Goal: Navigation & Orientation: Find specific page/section

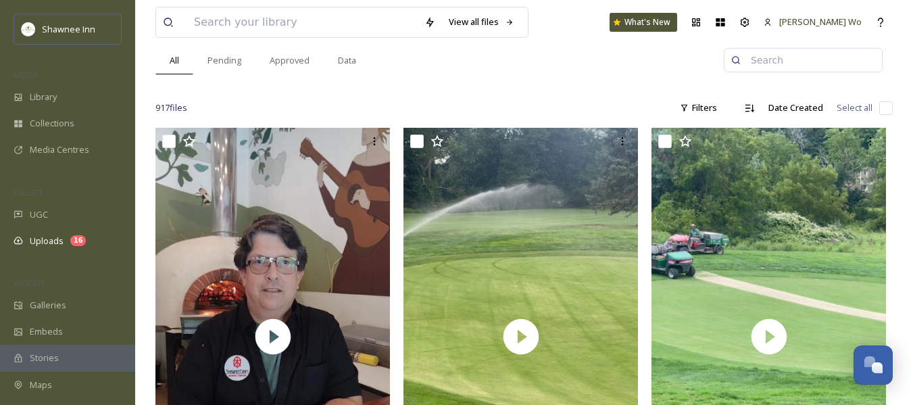
scroll to position [1432, 0]
click at [43, 382] on span "Maps" at bounding box center [41, 384] width 22 height 13
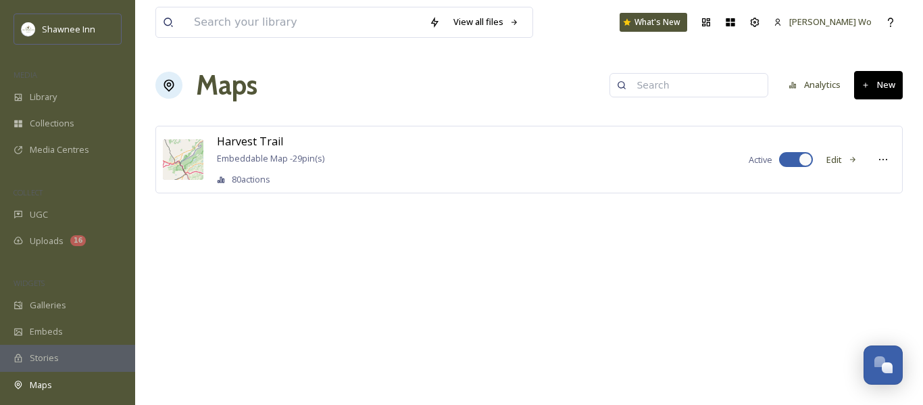
click at [835, 156] on button "Edit" at bounding box center [842, 160] width 45 height 26
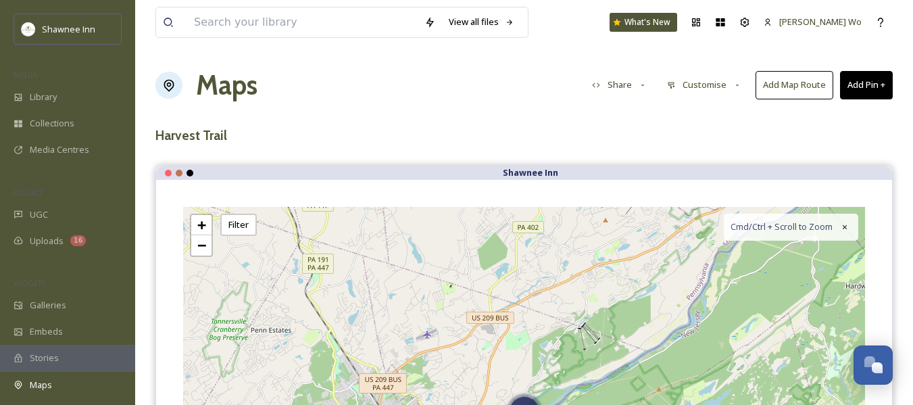
click at [712, 86] on button "Customise" at bounding box center [704, 85] width 89 height 26
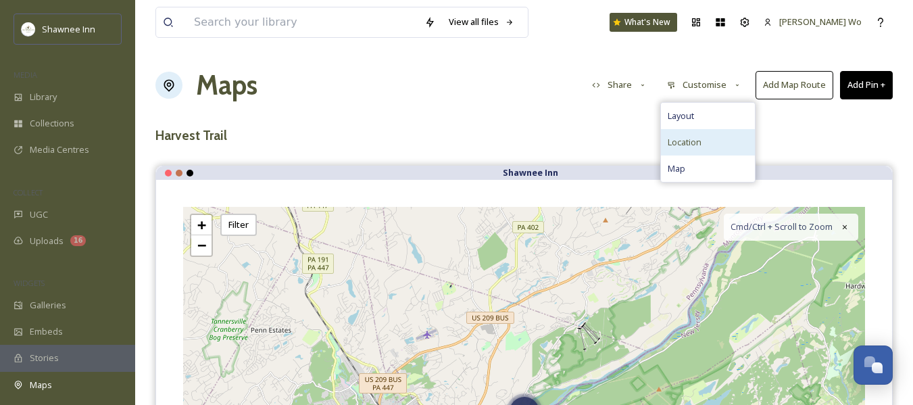
click at [695, 133] on div "Location" at bounding box center [708, 142] width 94 height 26
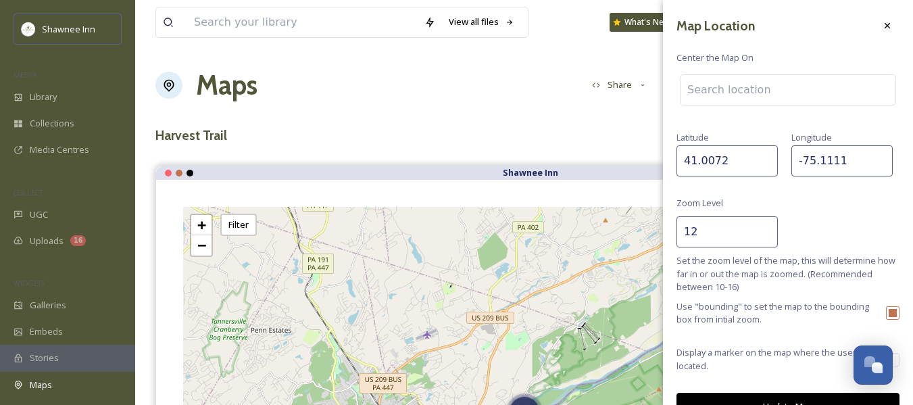
click at [705, 226] on input "12" at bounding box center [726, 231] width 101 height 31
click at [705, 225] on input "12" at bounding box center [726, 231] width 101 height 31
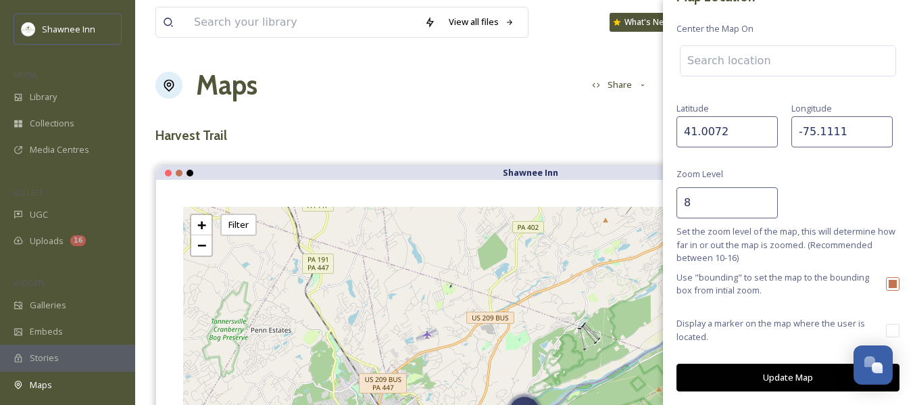
click at [773, 380] on button "Update Map" at bounding box center [787, 378] width 223 height 28
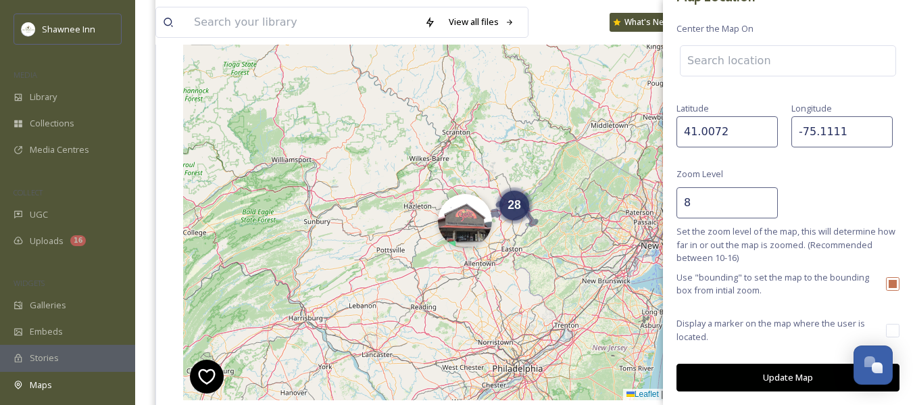
scroll to position [270, 0]
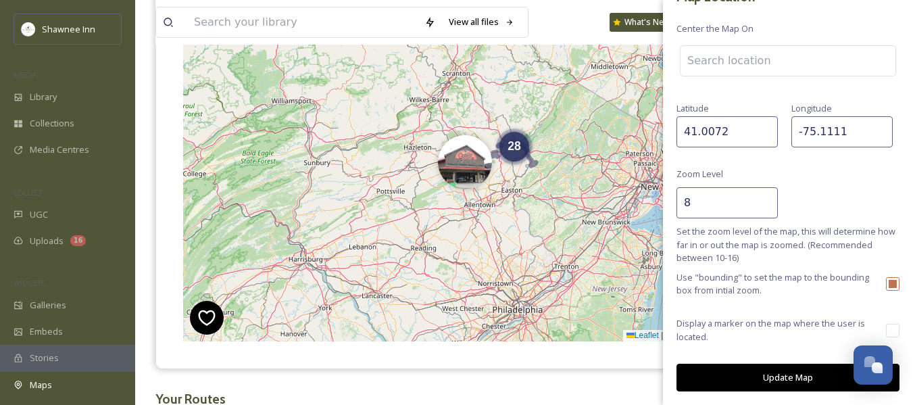
click at [712, 199] on input "8" at bounding box center [726, 202] width 101 height 31
type input "10"
click at [780, 378] on button "Update Map" at bounding box center [787, 378] width 223 height 28
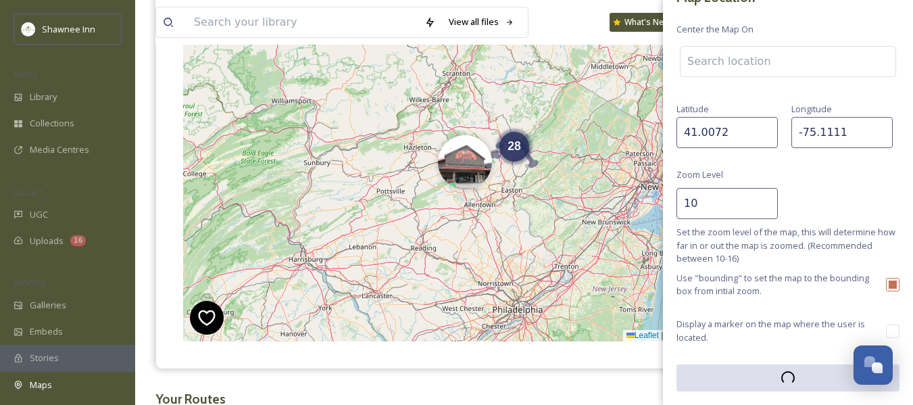
scroll to position [29, 0]
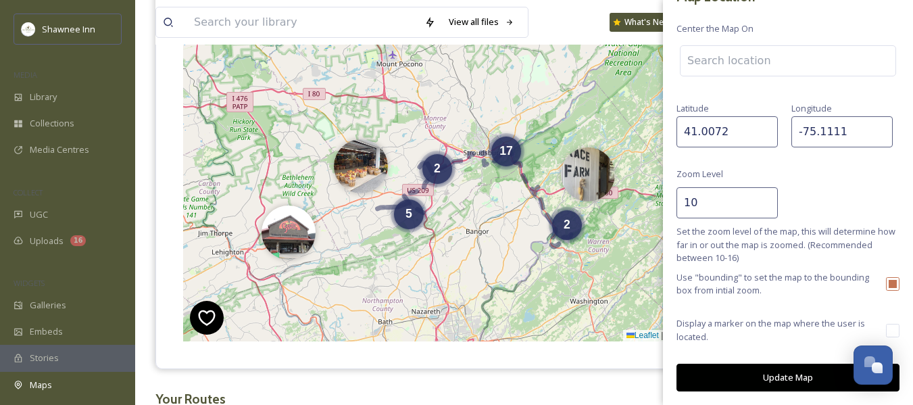
click at [767, 367] on button "Update Map" at bounding box center [787, 378] width 223 height 28
click at [584, 368] on div "5 17 2 2 + − Leaflet | Map Courtesy of SnapSea © OpenStreetMap contributors Cmd…" at bounding box center [524, 138] width 736 height 459
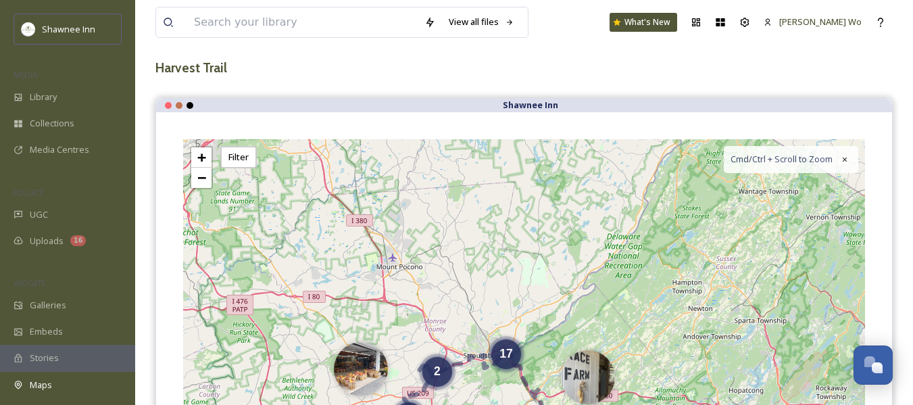
scroll to position [0, 0]
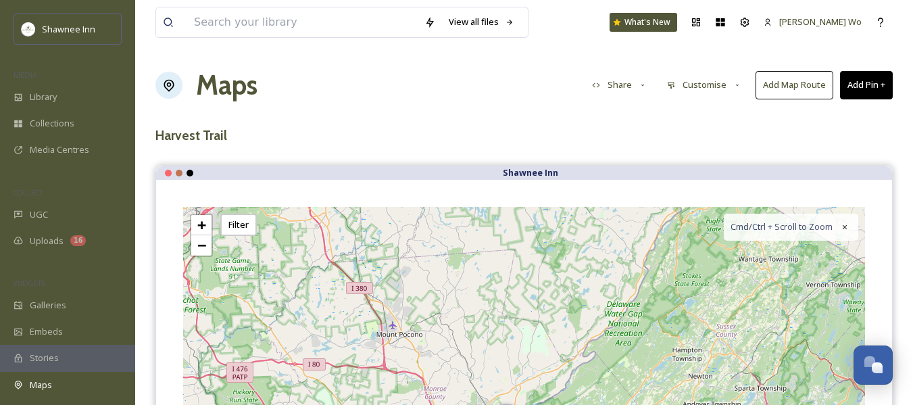
click at [735, 82] on icon at bounding box center [737, 85] width 9 height 9
click at [635, 82] on button "Share" at bounding box center [619, 85] width 69 height 26
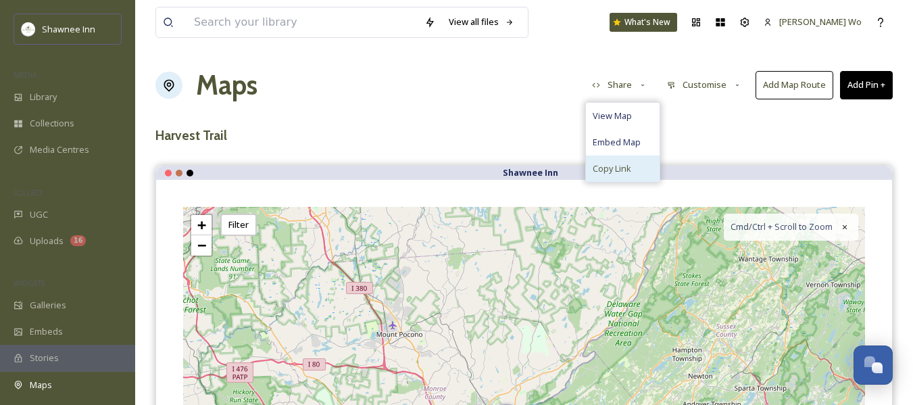
click at [618, 172] on span "Copy Link" at bounding box center [612, 168] width 39 height 13
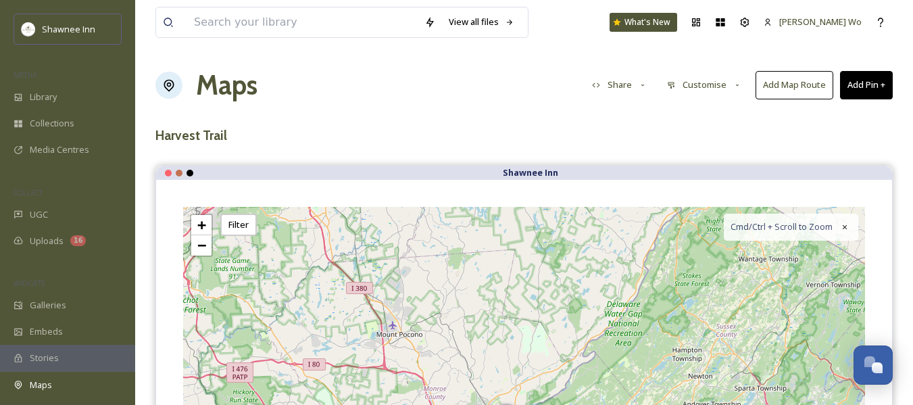
click at [715, 82] on button "Customise" at bounding box center [704, 85] width 89 height 26
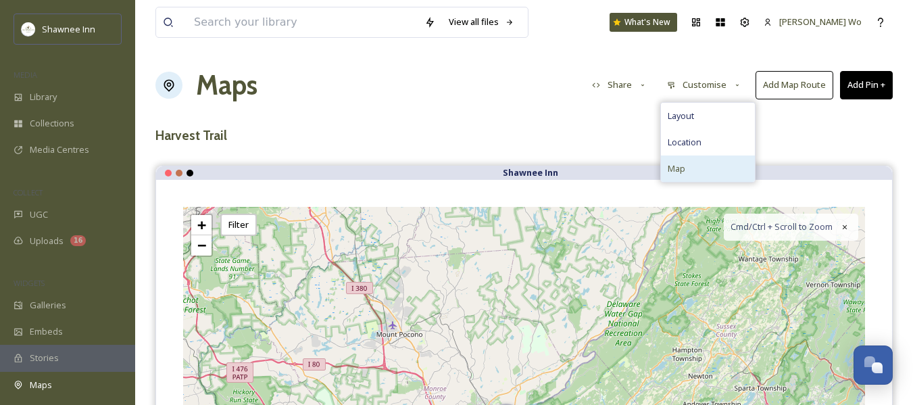
click at [693, 159] on div "Map" at bounding box center [708, 168] width 94 height 26
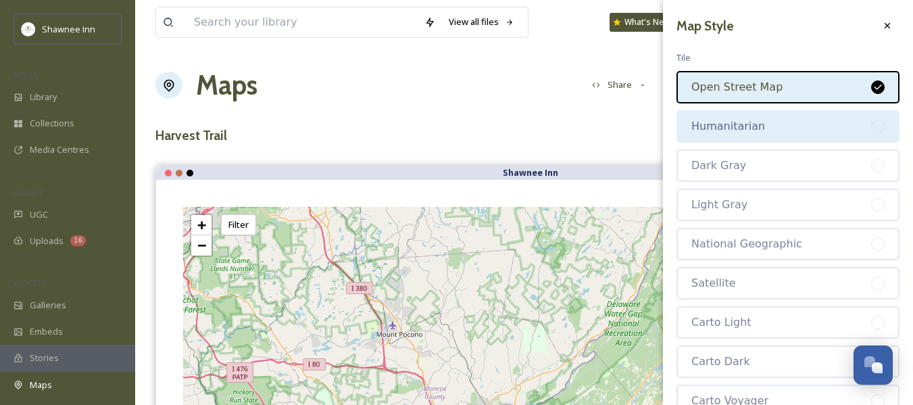
click at [735, 127] on div "Humanitarian" at bounding box center [781, 126] width 180 height 16
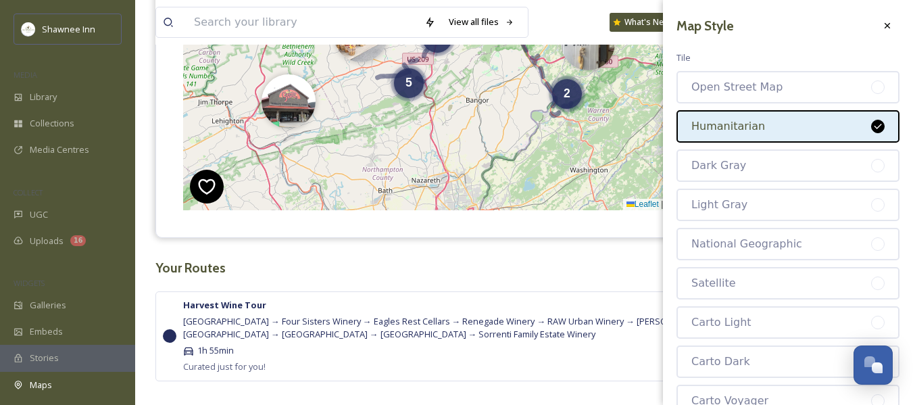
scroll to position [405, 0]
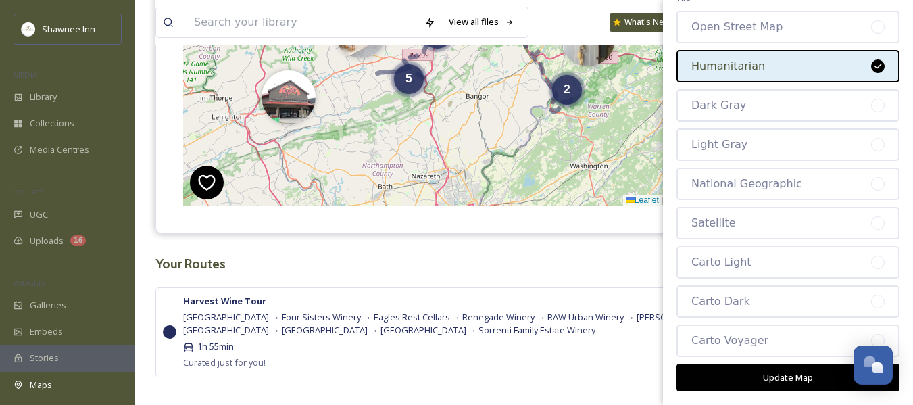
click at [765, 372] on button "Update Map" at bounding box center [787, 378] width 223 height 28
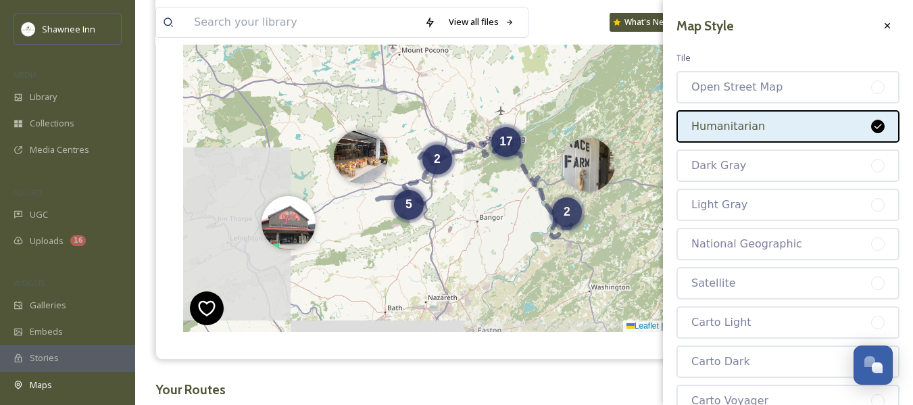
scroll to position [270, 0]
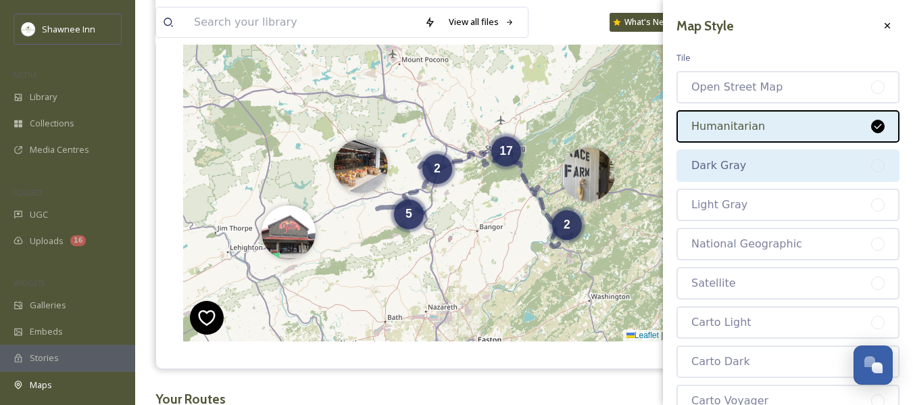
click at [746, 169] on div "Dark Gray" at bounding box center [781, 165] width 180 height 16
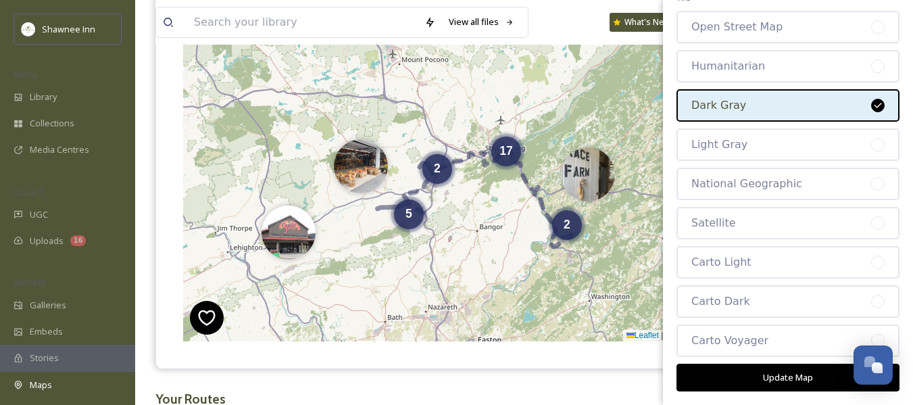
click at [745, 384] on button "Update Map" at bounding box center [787, 378] width 223 height 28
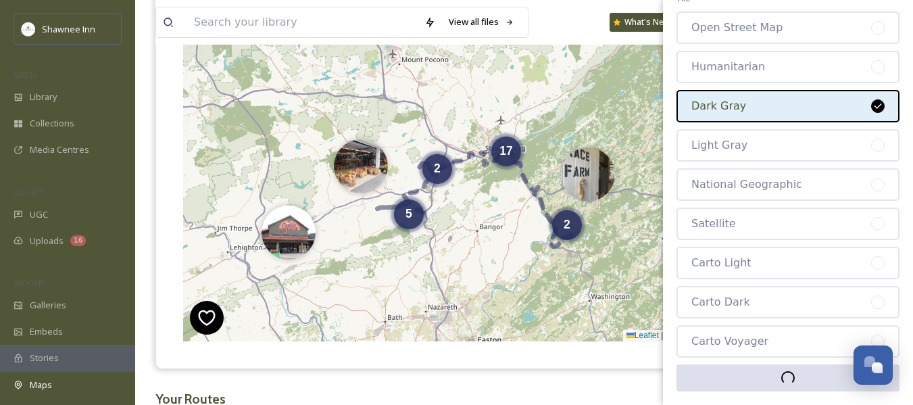
scroll to position [60, 0]
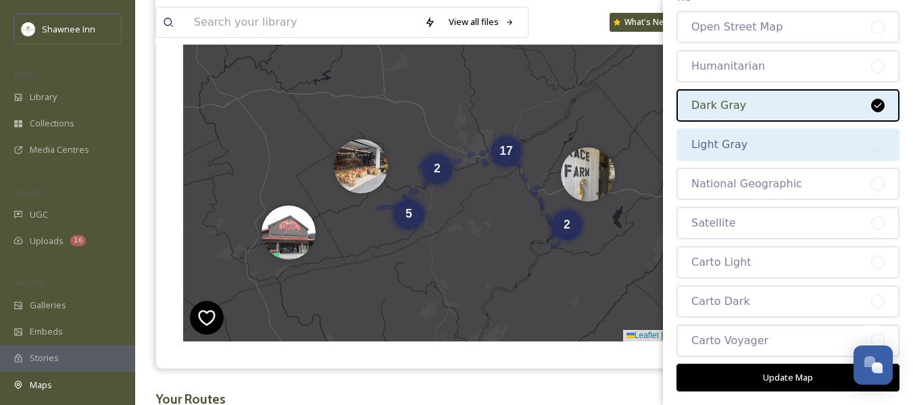
click at [753, 143] on div "Light Gray" at bounding box center [781, 144] width 180 height 16
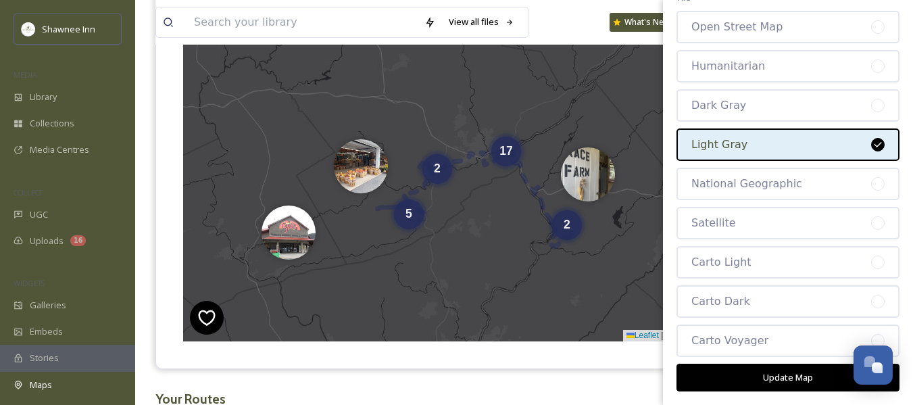
click at [778, 378] on button "Update Map" at bounding box center [787, 378] width 223 height 28
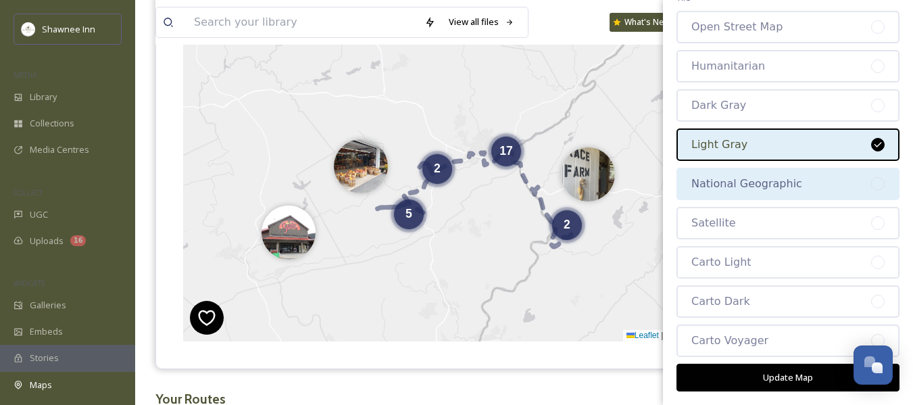
click at [766, 186] on div "National Geographic" at bounding box center [781, 184] width 180 height 16
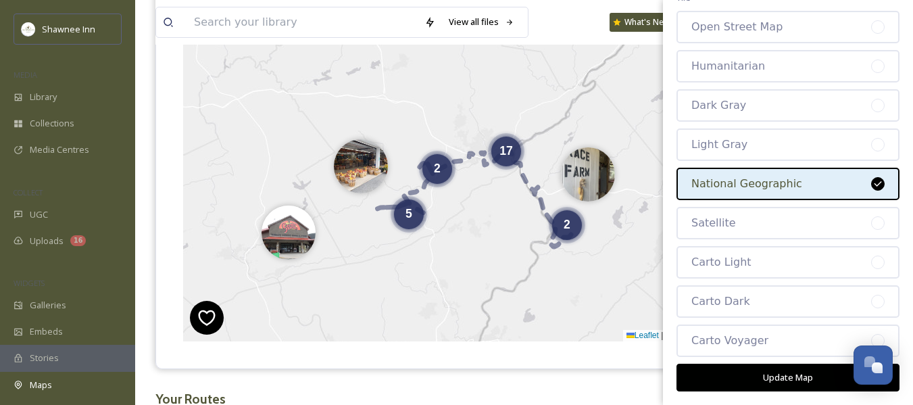
click at [774, 373] on button "Update Map" at bounding box center [787, 378] width 223 height 28
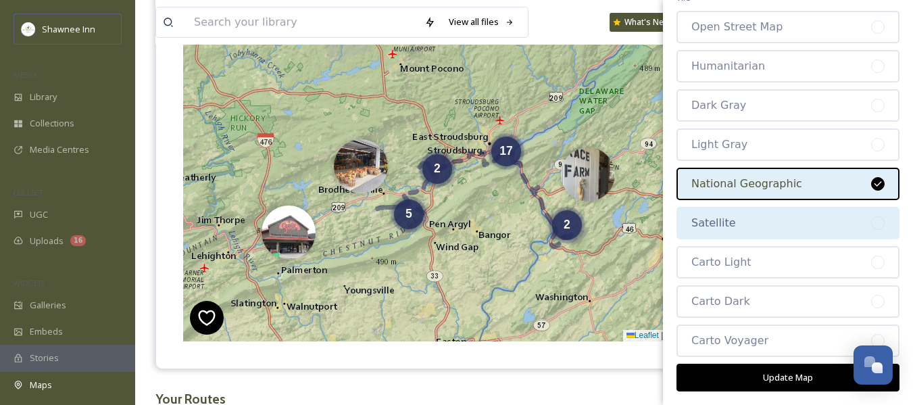
click at [765, 231] on div "Satellite" at bounding box center [781, 223] width 180 height 16
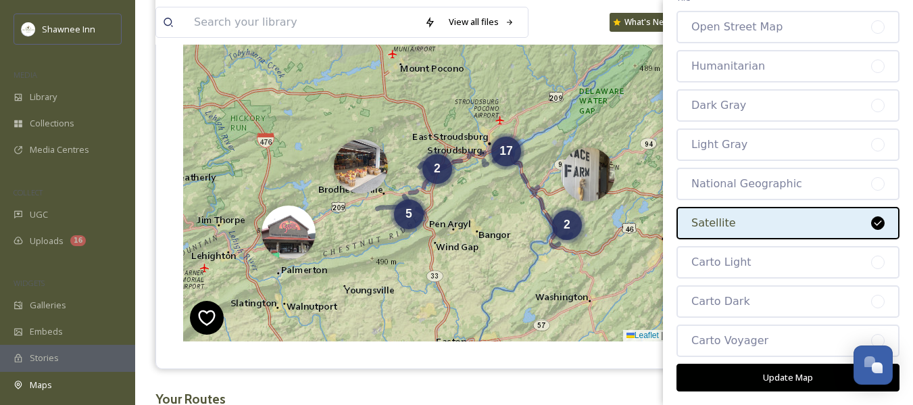
click at [764, 382] on button "Update Map" at bounding box center [787, 378] width 223 height 28
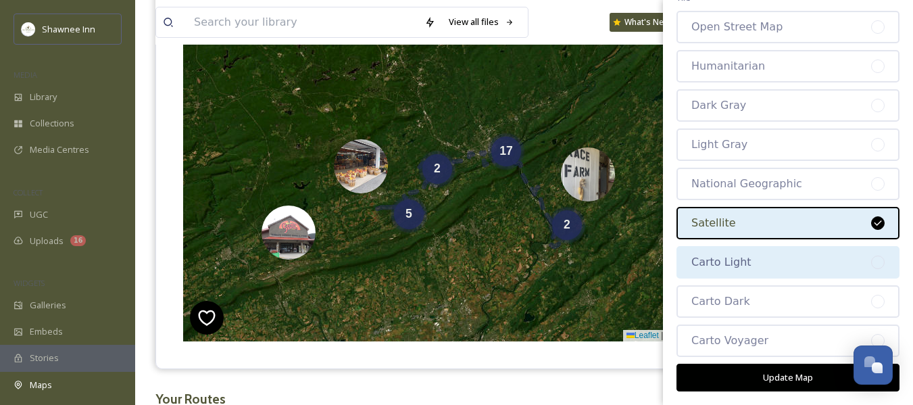
click at [764, 262] on div "Carto Light" at bounding box center [781, 262] width 180 height 16
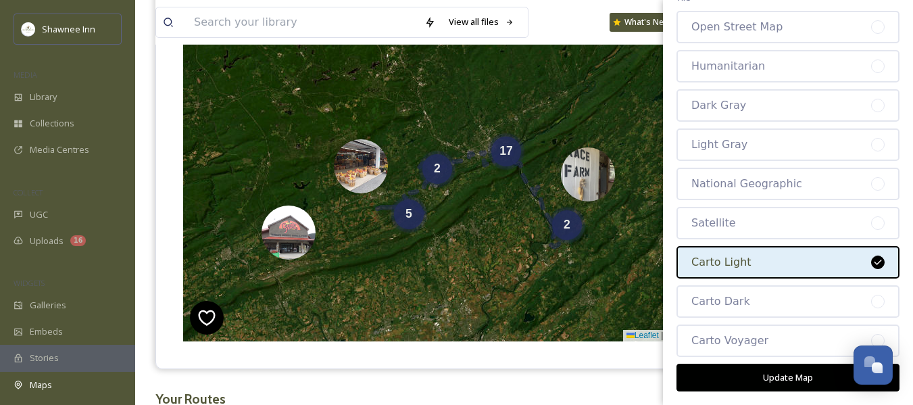
click at [766, 389] on button "Update Map" at bounding box center [787, 378] width 223 height 28
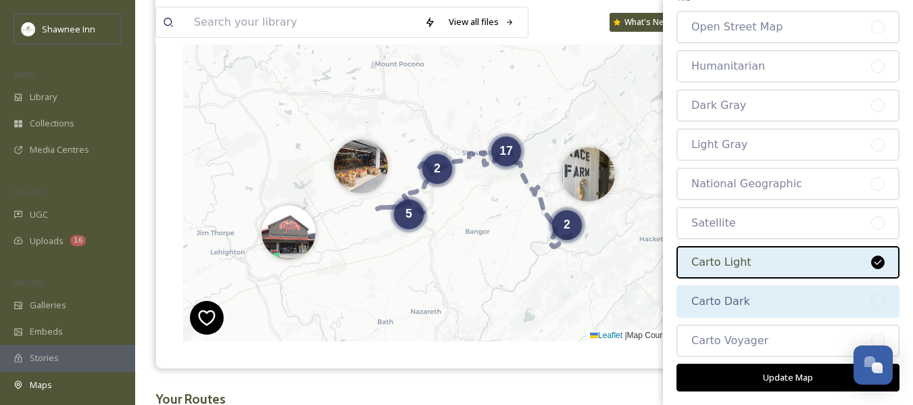
click at [757, 292] on div "Carto Dark" at bounding box center [787, 301] width 223 height 32
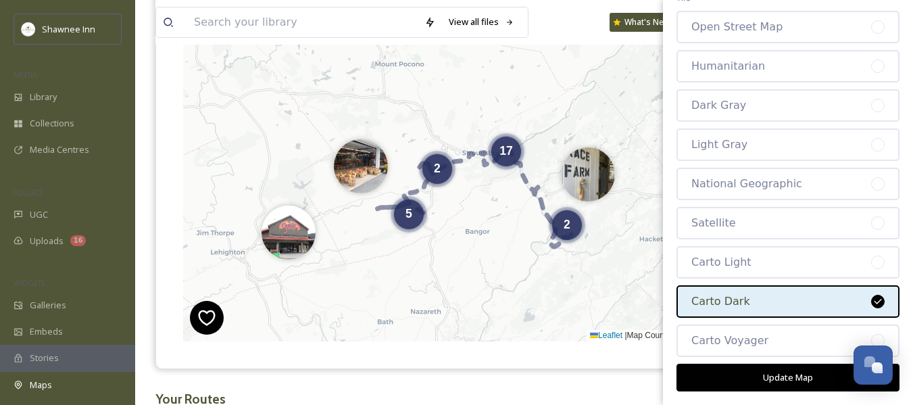
click at [755, 382] on button "Update Map" at bounding box center [787, 378] width 223 height 28
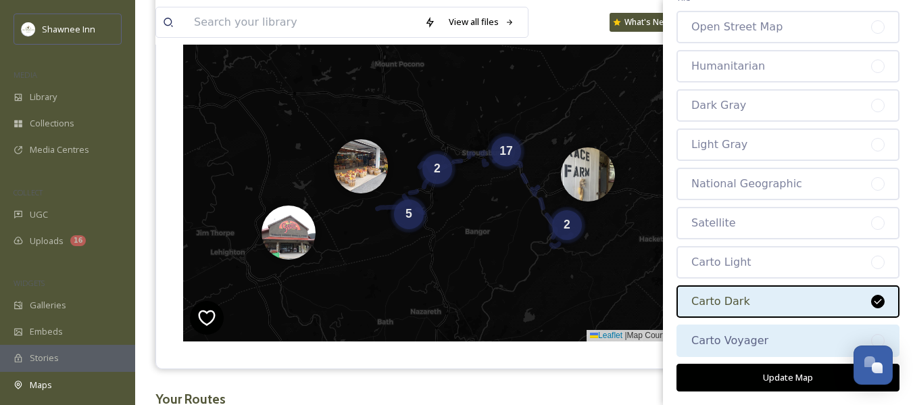
click at [755, 339] on div "Carto Voyager" at bounding box center [781, 340] width 180 height 16
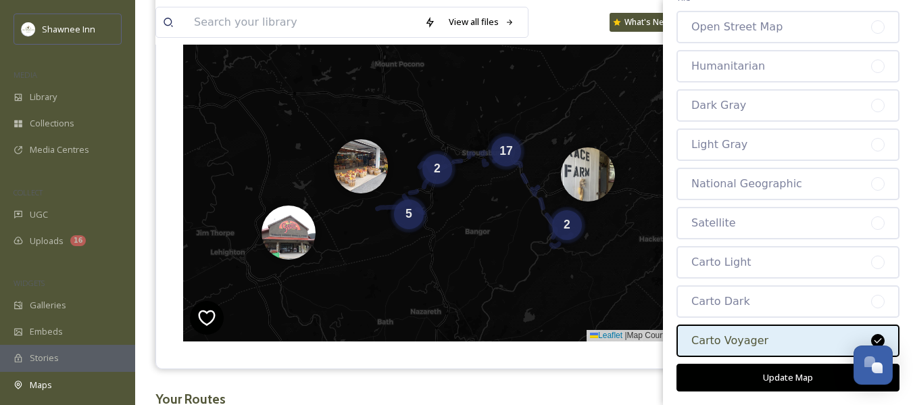
click at [755, 378] on button "Update Map" at bounding box center [787, 378] width 223 height 28
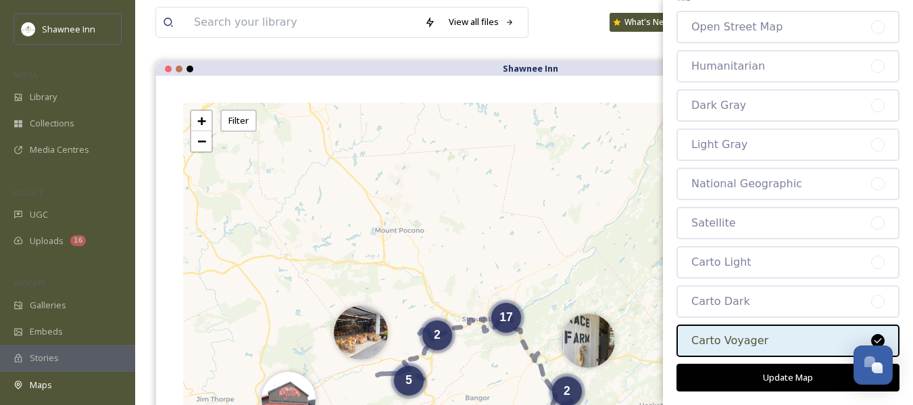
scroll to position [135, 0]
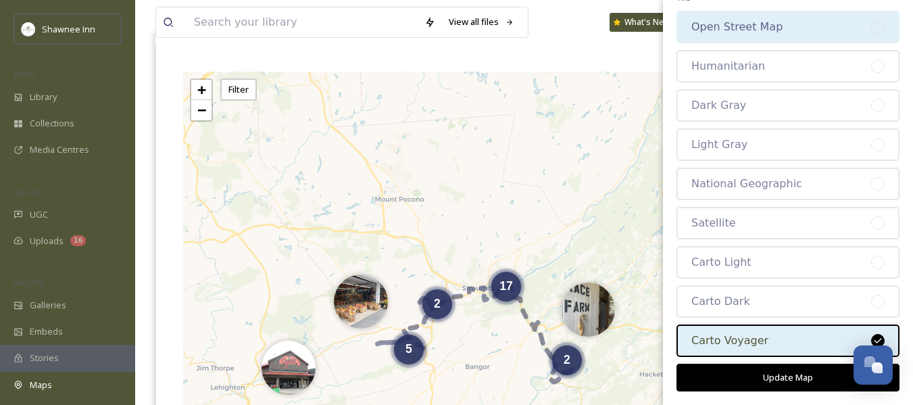
click at [773, 23] on div "Open Street Map" at bounding box center [781, 27] width 180 height 16
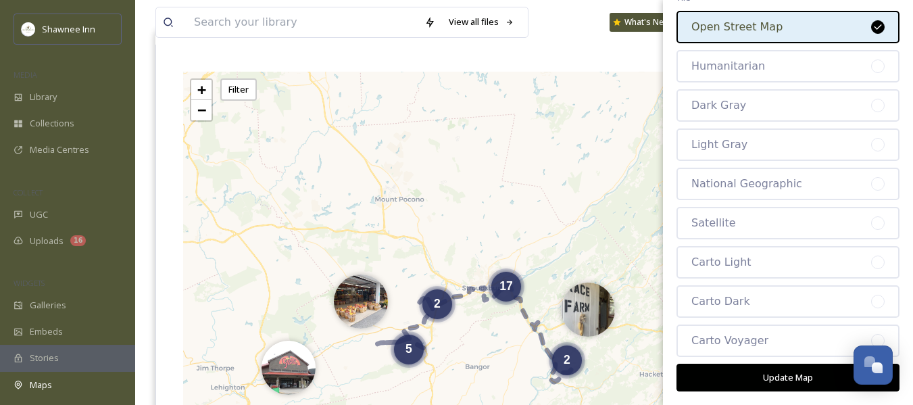
click at [772, 372] on button "Update Map" at bounding box center [787, 378] width 223 height 28
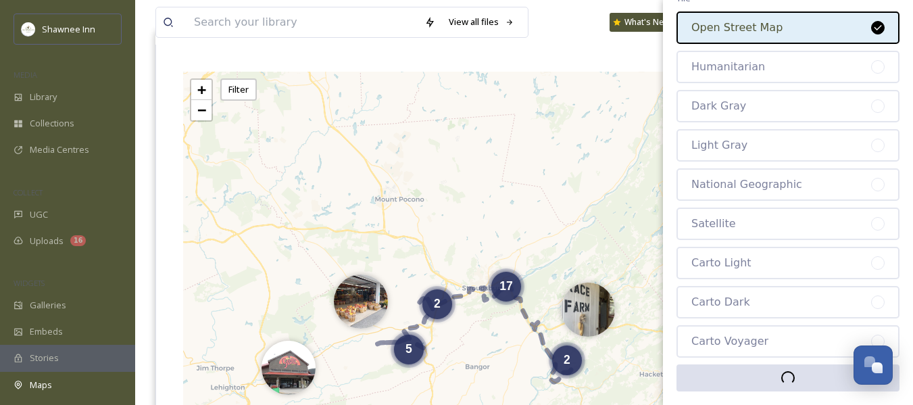
scroll to position [60, 0]
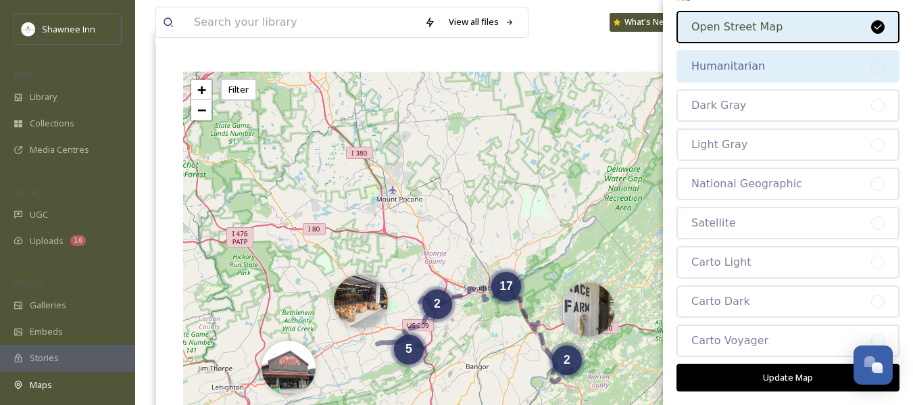
click at [744, 66] on div "Humanitarian" at bounding box center [781, 66] width 180 height 16
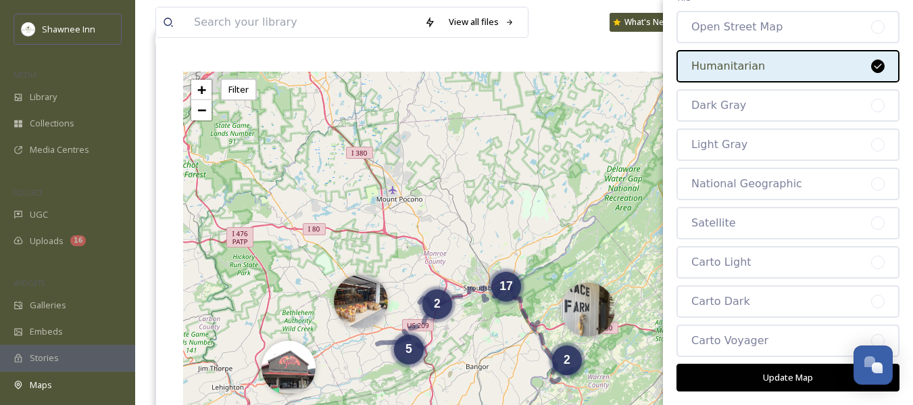
click at [771, 382] on button "Update Map" at bounding box center [787, 378] width 223 height 28
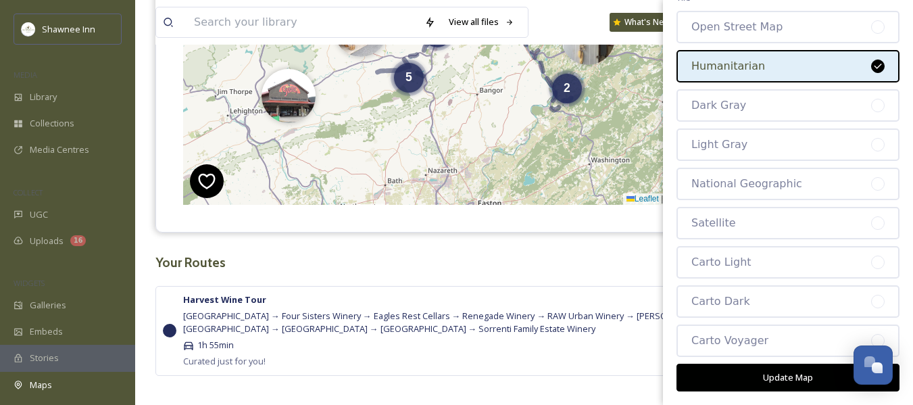
scroll to position [425, 0]
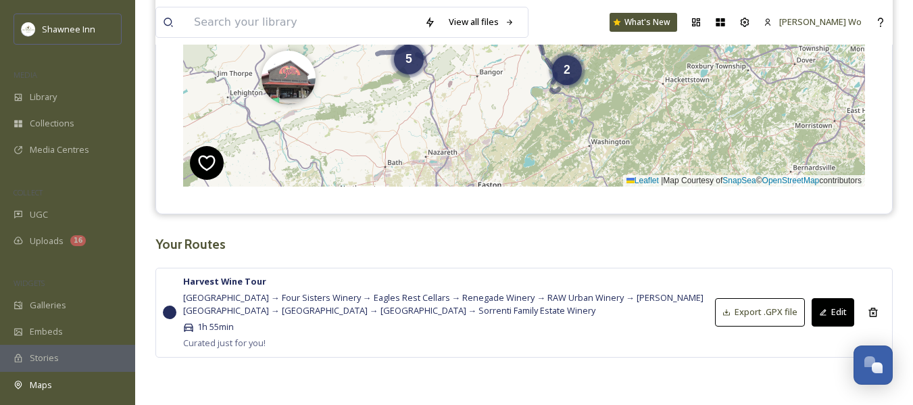
click at [610, 269] on div "Harvest Wine Tour Fall Winery Brook Hollow → Four Sisters Winery → Eagles Rest …" at bounding box center [523, 313] width 737 height 90
click at [878, 312] on icon at bounding box center [873, 312] width 11 height 11
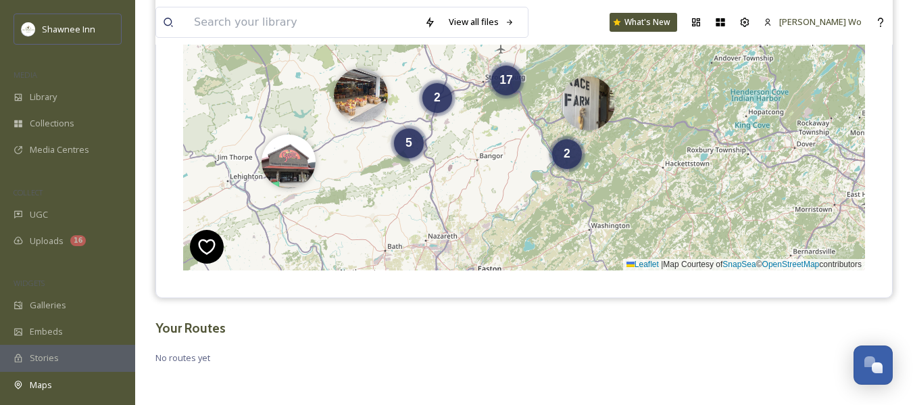
scroll to position [0, 0]
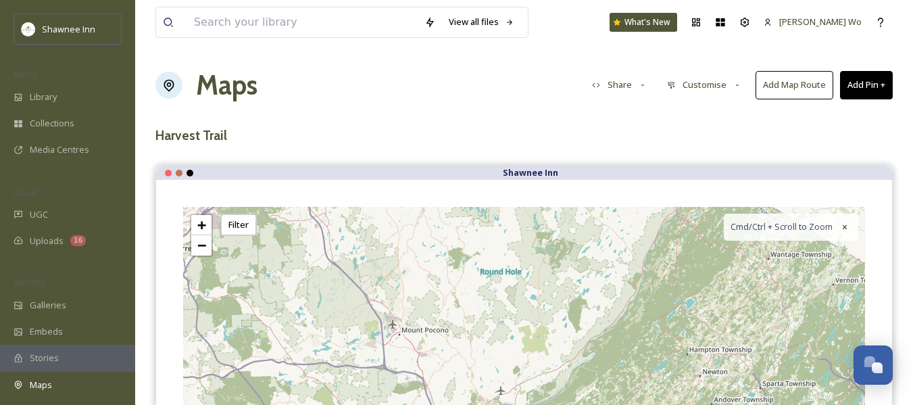
click at [612, 86] on button "Share" at bounding box center [619, 85] width 69 height 26
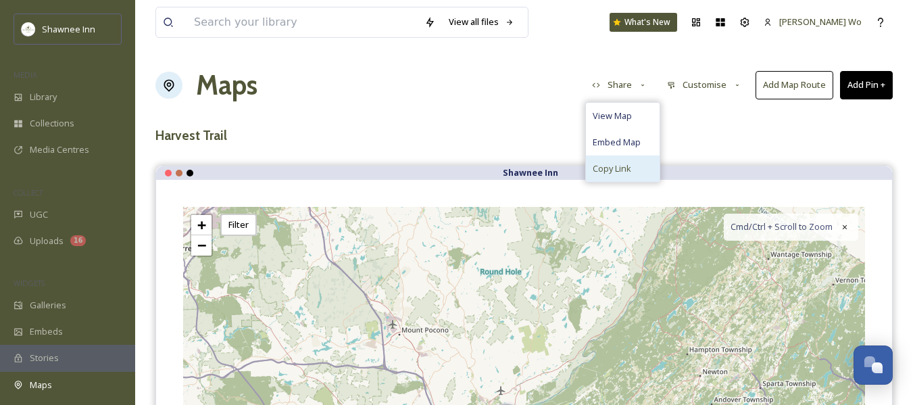
click at [608, 164] on span "Copy Link" at bounding box center [612, 168] width 39 height 13
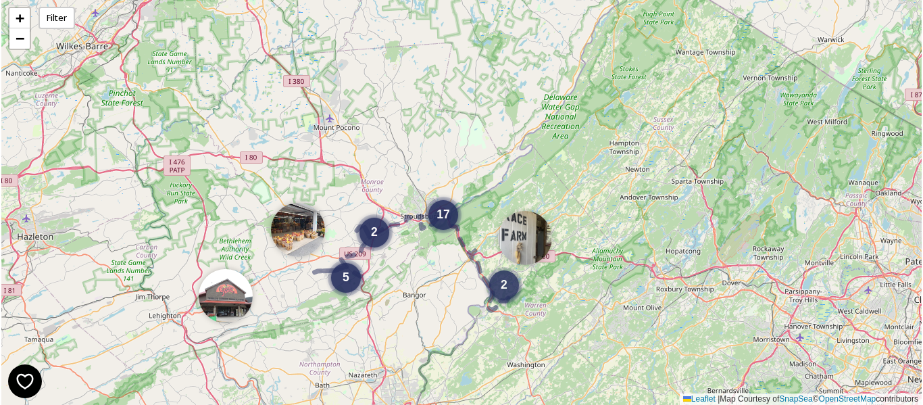
click at [505, 291] on div "2" at bounding box center [504, 285] width 30 height 30
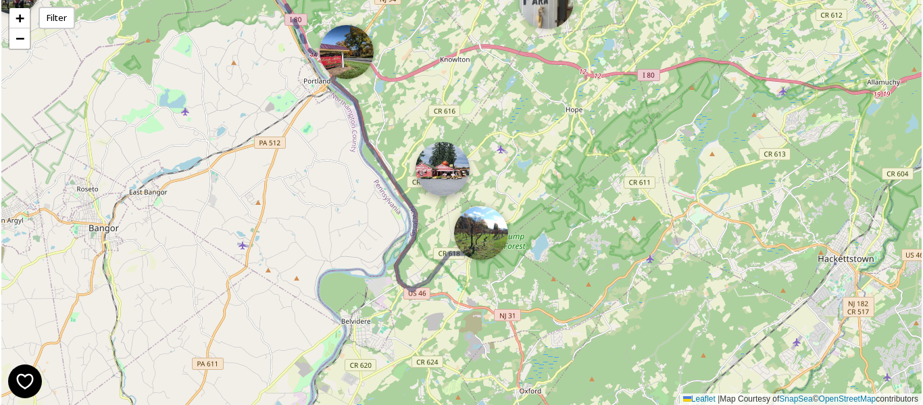
click at [445, 164] on img at bounding box center [443, 169] width 54 height 54
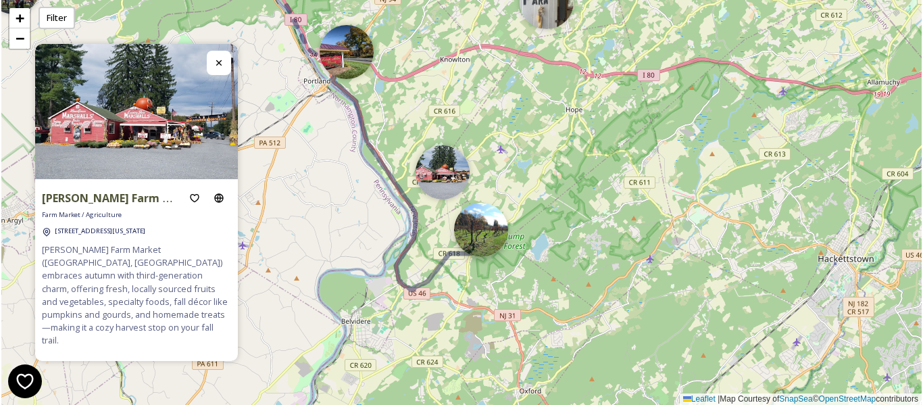
click at [478, 239] on img at bounding box center [481, 230] width 54 height 54
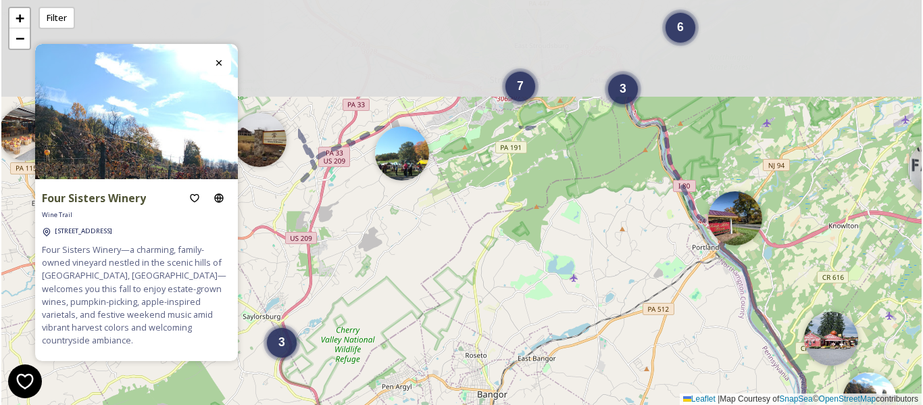
drag, startPoint x: 328, startPoint y: 219, endPoint x: 719, endPoint y: 392, distance: 427.8
click at [719, 393] on div "6 3 3 7 + − Leaflet | Map Courtesy of SnapSea © OpenStreetMap contributors" at bounding box center [461, 202] width 920 height 405
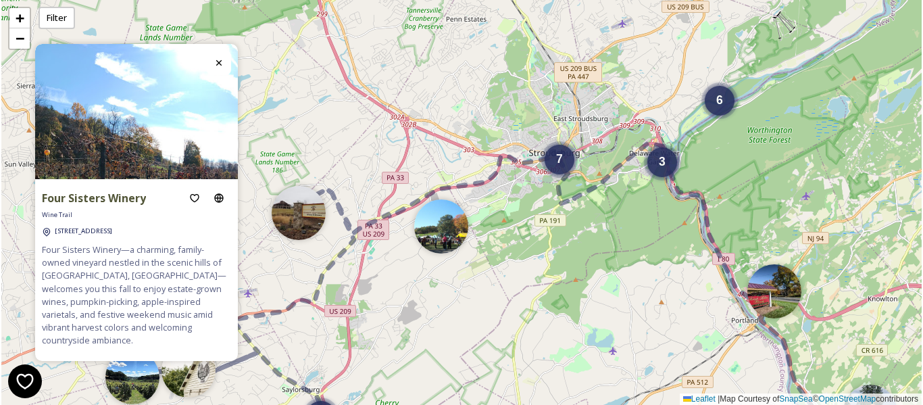
drag, startPoint x: 470, startPoint y: 155, endPoint x: 519, endPoint y: 263, distance: 117.9
click at [519, 263] on div "6 3 3 7 + − Leaflet | Map Courtesy of SnapSea © OpenStreetMap contributors" at bounding box center [461, 202] width 920 height 405
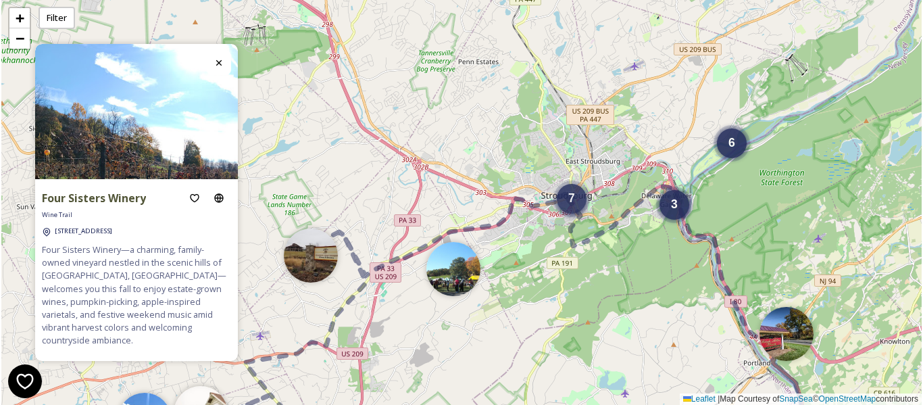
click at [572, 191] on div "7" at bounding box center [572, 199] width 30 height 30
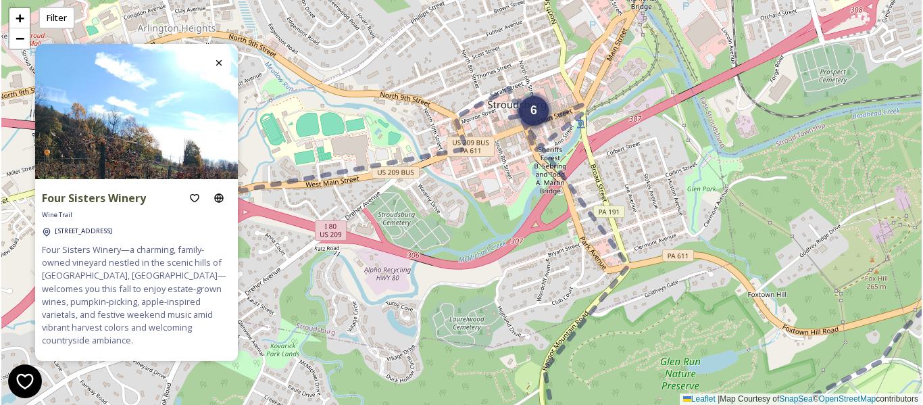
drag, startPoint x: 616, startPoint y: 281, endPoint x: 723, endPoint y: 347, distance: 125.6
click at [723, 347] on div "6 6 + − Leaflet | Map Courtesy of SnapSea © OpenStreetMap contributors" at bounding box center [461, 202] width 920 height 405
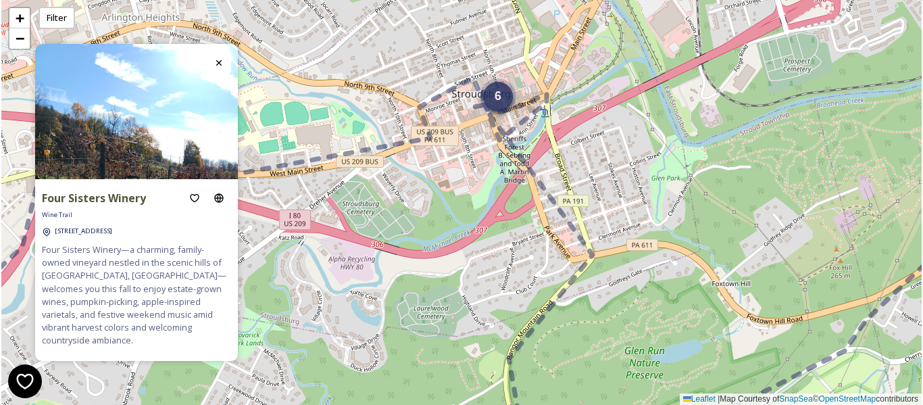
click at [498, 107] on div "6" at bounding box center [498, 97] width 30 height 30
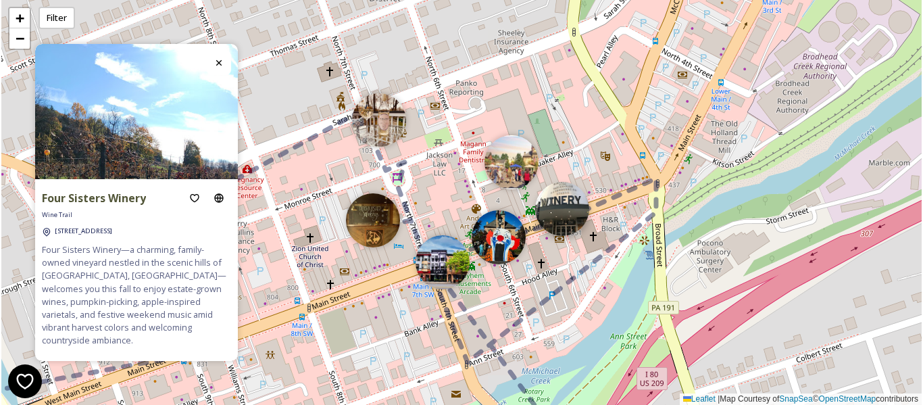
click at [572, 223] on img at bounding box center [562, 209] width 54 height 54
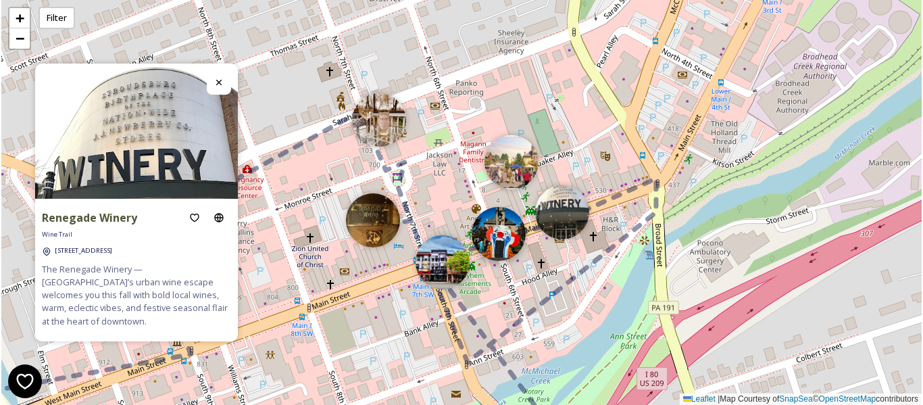
click at [491, 230] on img at bounding box center [499, 234] width 54 height 54
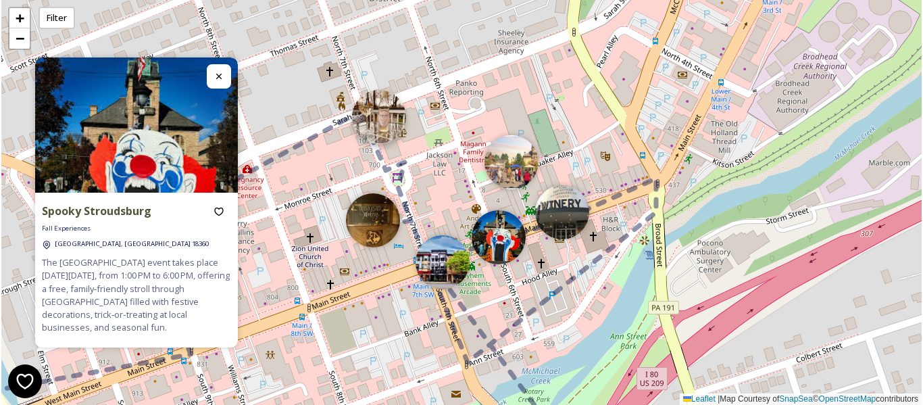
click at [391, 127] on img at bounding box center [379, 117] width 54 height 54
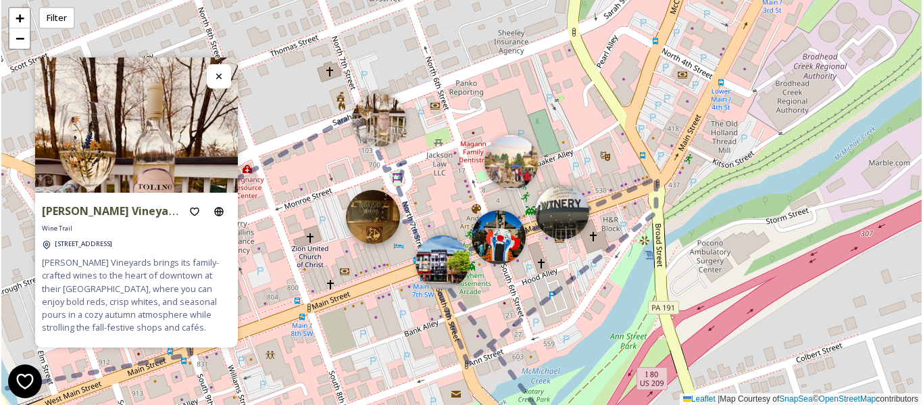
click at [383, 222] on img at bounding box center [373, 217] width 54 height 54
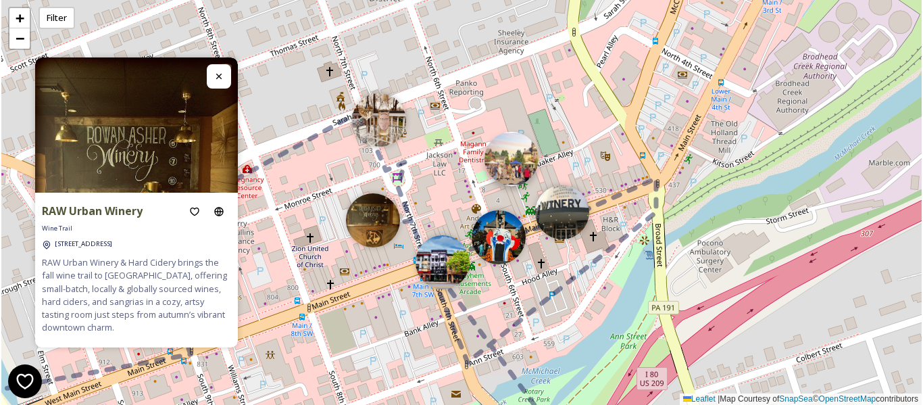
click at [519, 166] on img at bounding box center [511, 159] width 54 height 54
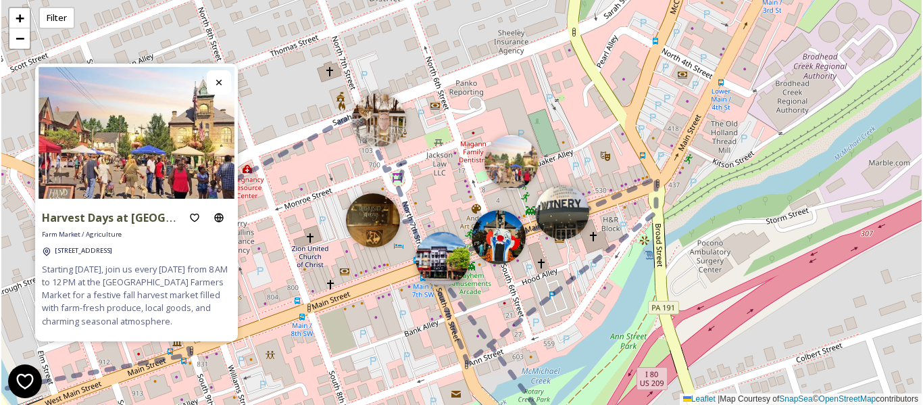
click at [440, 261] on img at bounding box center [443, 259] width 54 height 54
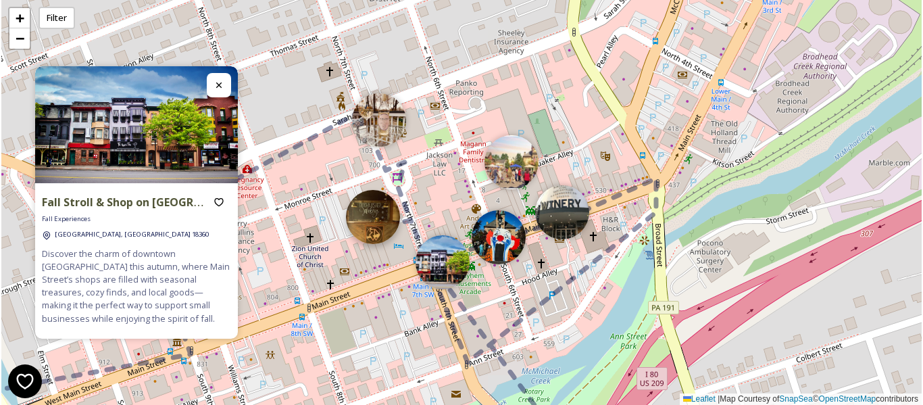
click at [398, 214] on img at bounding box center [373, 217] width 54 height 54
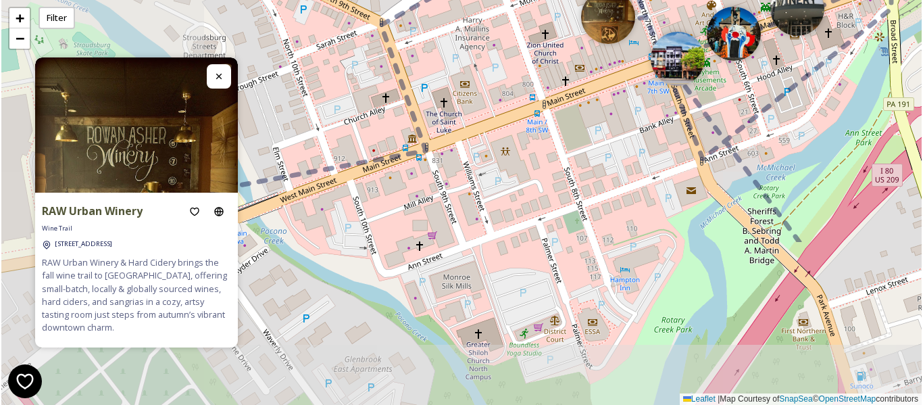
drag, startPoint x: 366, startPoint y: 199, endPoint x: 525, endPoint y: 51, distance: 217.1
click at [525, 51] on div "+ − Leaflet | Map Courtesy of SnapSea © OpenStreetMap contributors" at bounding box center [461, 202] width 920 height 405
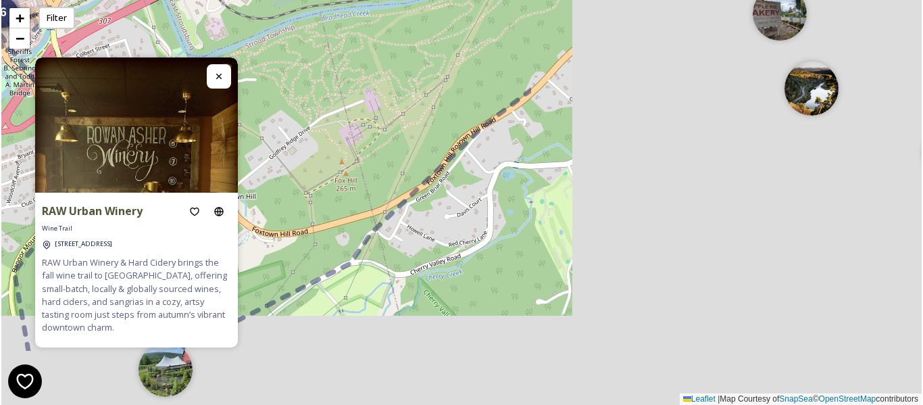
drag, startPoint x: 756, startPoint y: 186, endPoint x: 225, endPoint y: 106, distance: 537.1
click at [225, 106] on div "RAW Urban Winery Wine Trail 616 Main St, Stroudsburg, PA 18360 RAW Urban Winery…" at bounding box center [461, 202] width 920 height 405
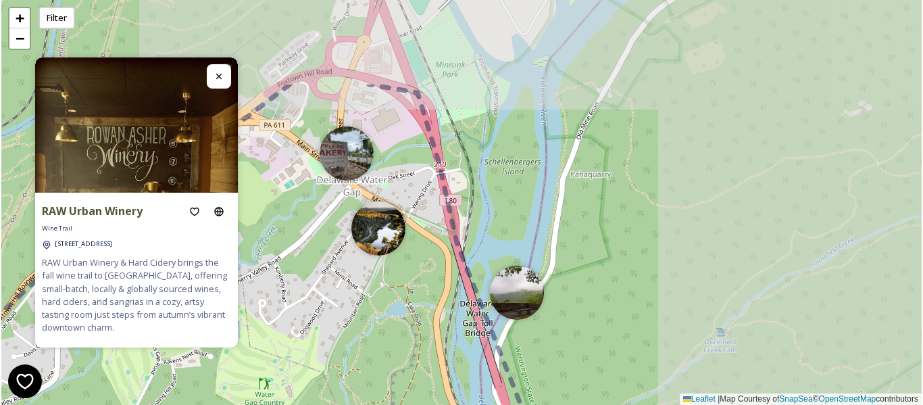
drag, startPoint x: 758, startPoint y: 47, endPoint x: 410, endPoint y: 151, distance: 363.4
click at [410, 151] on div "6 6 + − Leaflet | Map Courtesy of SnapSea © OpenStreetMap contributors" at bounding box center [461, 202] width 920 height 405
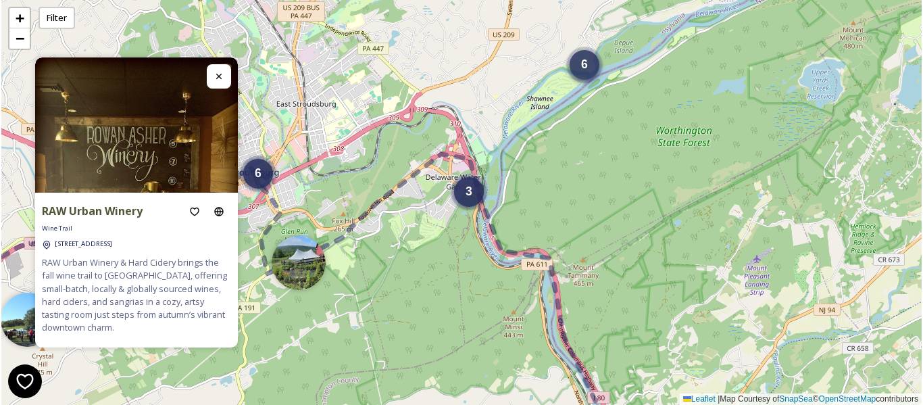
click at [582, 62] on span "6" at bounding box center [584, 64] width 7 height 14
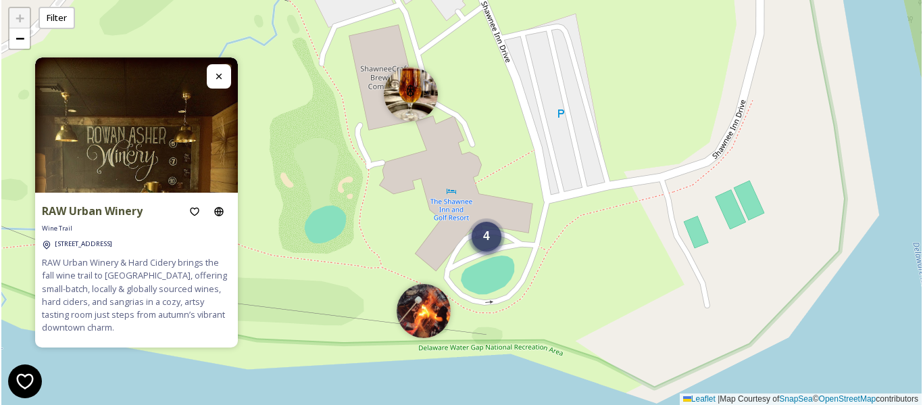
click at [492, 245] on div "4" at bounding box center [487, 237] width 30 height 30
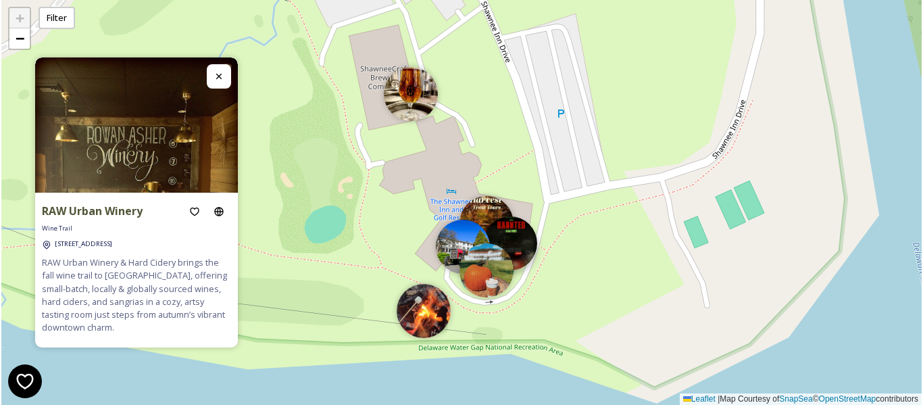
click at [522, 232] on img at bounding box center [510, 243] width 54 height 54
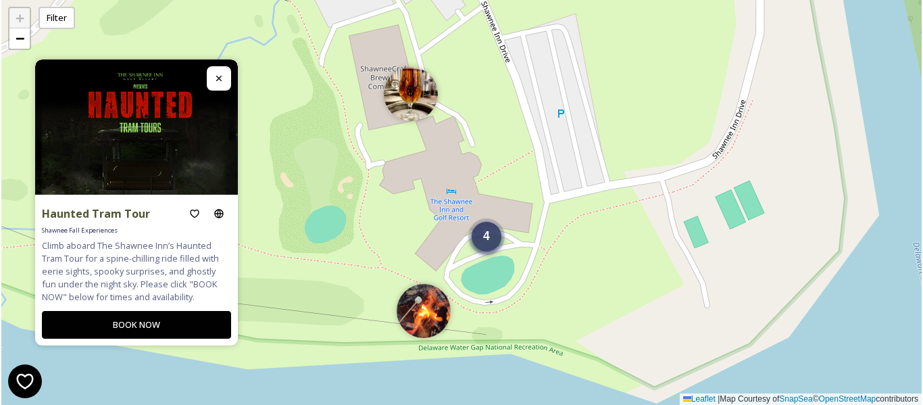
click at [479, 237] on div "4" at bounding box center [487, 237] width 30 height 30
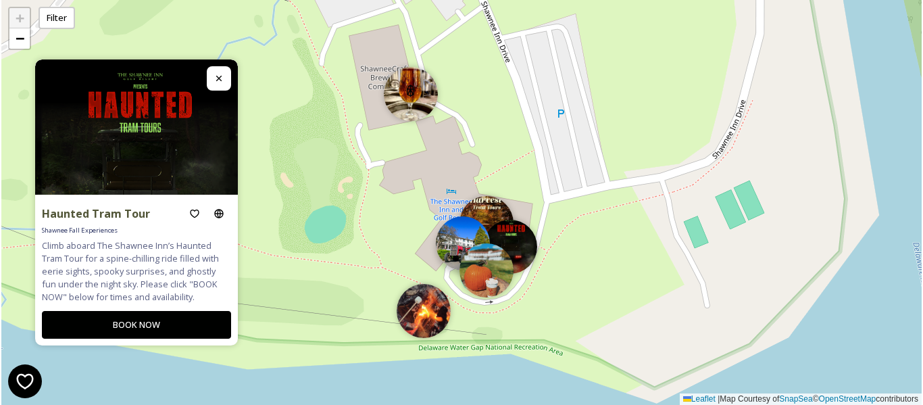
click at [448, 251] on img at bounding box center [463, 243] width 54 height 54
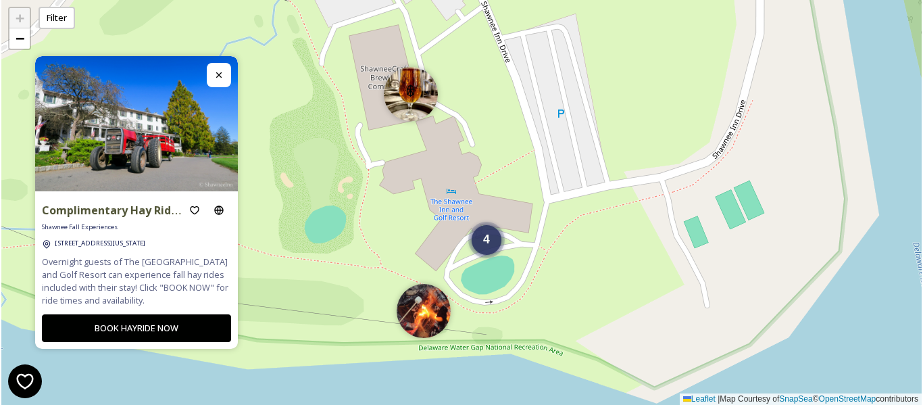
click at [510, 241] on div "4 + − Leaflet | Map Courtesy of SnapSea © OpenStreetMap contributors" at bounding box center [461, 202] width 920 height 405
click at [493, 246] on div "4" at bounding box center [487, 237] width 30 height 30
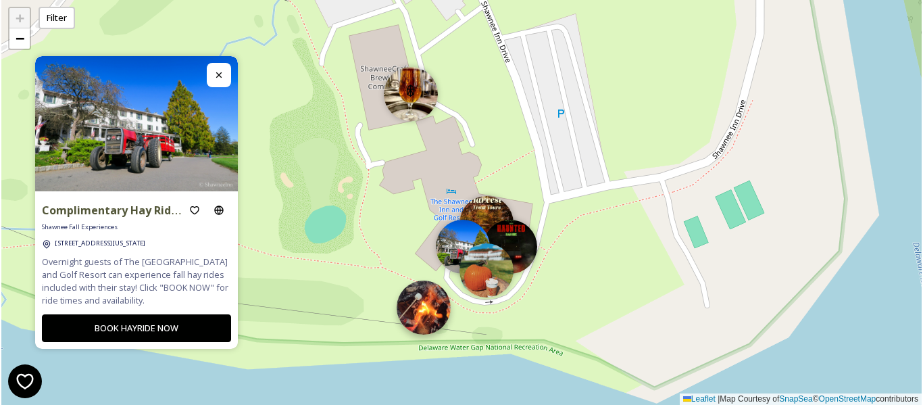
click at [420, 307] on img at bounding box center [424, 307] width 54 height 54
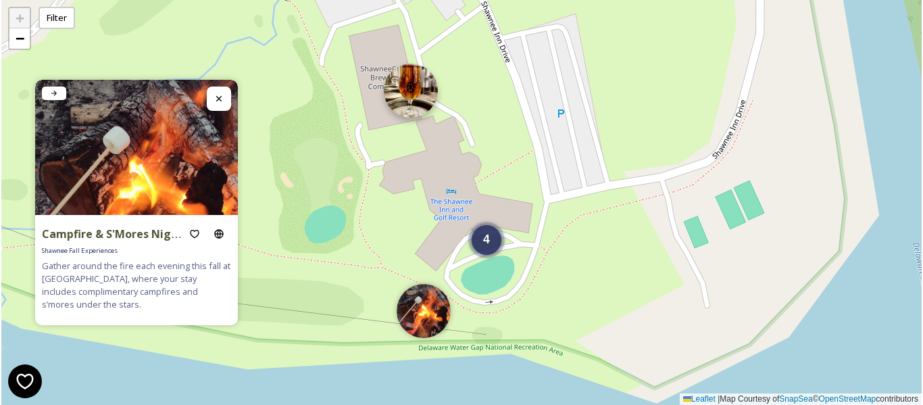
click at [417, 108] on img at bounding box center [411, 91] width 54 height 54
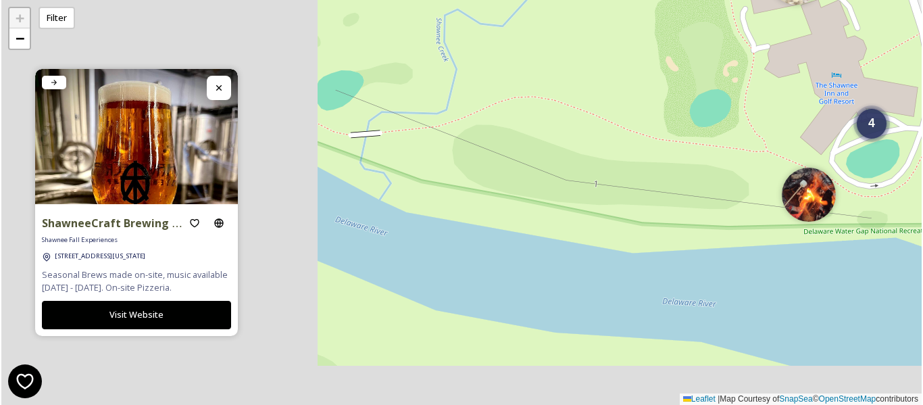
drag, startPoint x: 307, startPoint y: 212, endPoint x: 743, endPoint y: 96, distance: 450.4
click at [753, 89] on div "4 + − Leaflet | Map Courtesy of SnapSea © OpenStreetMap contributors" at bounding box center [461, 202] width 920 height 405
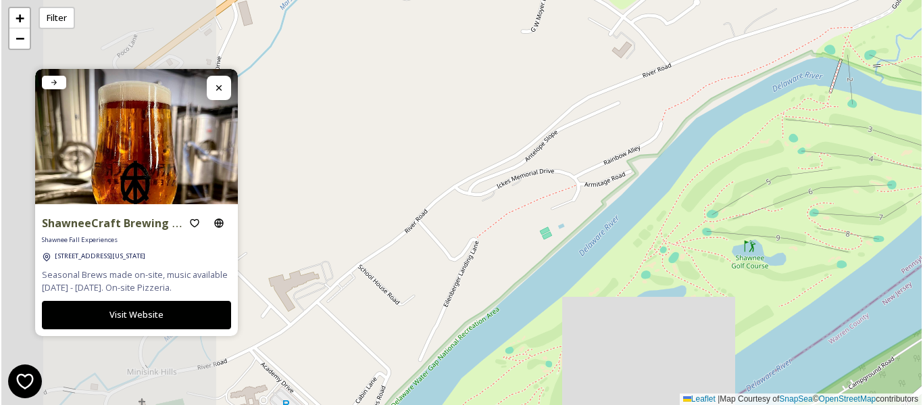
drag, startPoint x: 405, startPoint y: 206, endPoint x: 775, endPoint y: 124, distance: 378.7
click at [775, 124] on div "6 + − Leaflet | Map Courtesy of SnapSea © OpenStreetMap contributors" at bounding box center [461, 202] width 920 height 405
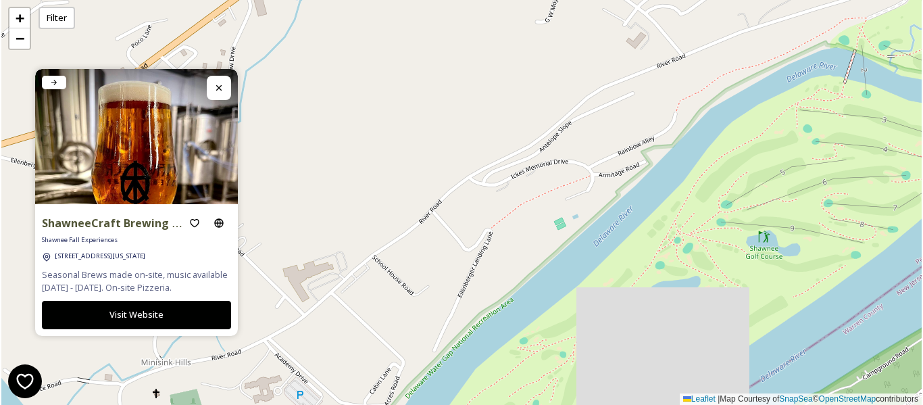
drag, startPoint x: 451, startPoint y: 194, endPoint x: 694, endPoint y: 51, distance: 281.7
click at [694, 51] on div "6 + − Leaflet | Map Courtesy of SnapSea © OpenStreetMap contributors" at bounding box center [461, 202] width 920 height 405
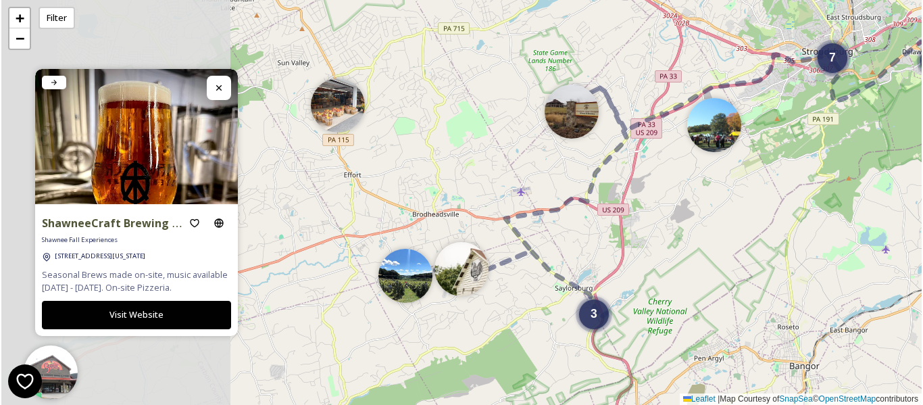
drag, startPoint x: 396, startPoint y: 289, endPoint x: 772, endPoint y: 147, distance: 402.0
click at [772, 147] on div "3 7 3 6 + − Leaflet | Map Courtesy of SnapSea © OpenStreetMap contributors" at bounding box center [461, 202] width 920 height 405
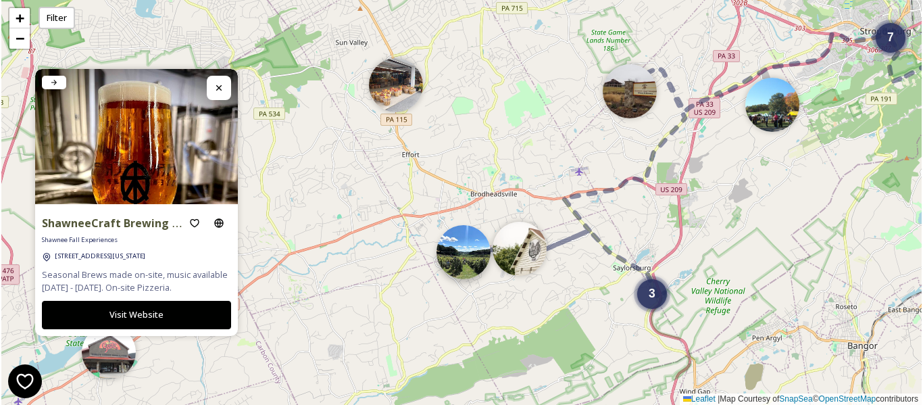
click at [467, 268] on img at bounding box center [464, 252] width 54 height 54
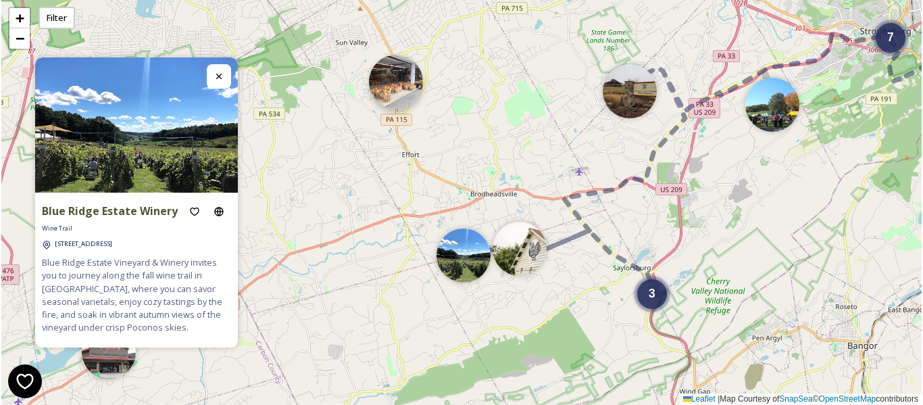
click at [397, 95] on img at bounding box center [396, 82] width 54 height 54
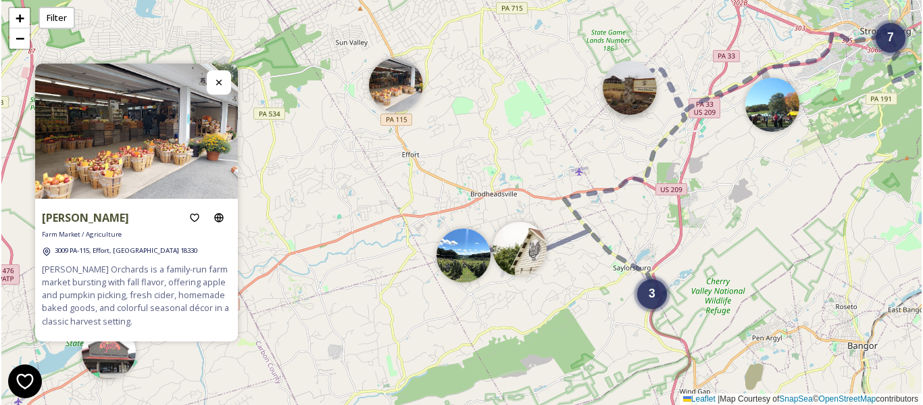
click at [637, 93] on img at bounding box center [630, 88] width 54 height 54
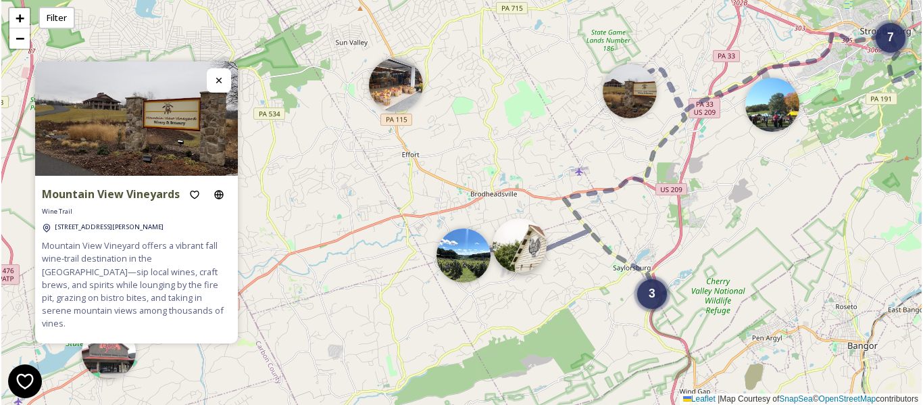
click at [527, 253] on img at bounding box center [520, 245] width 54 height 54
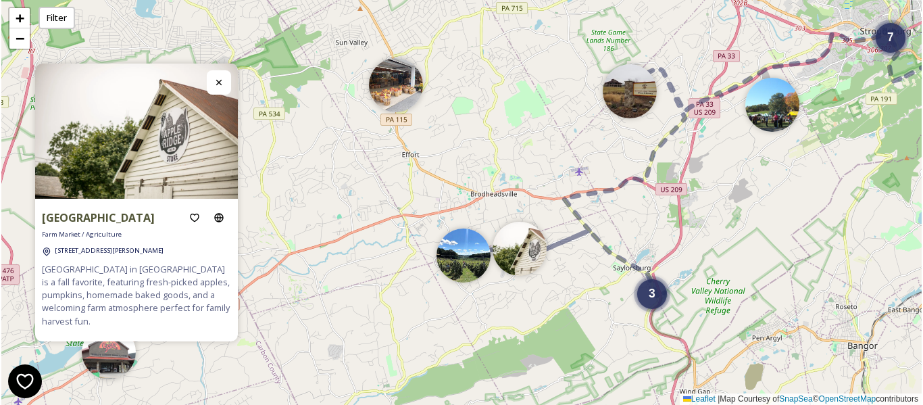
click at [652, 295] on span "3" at bounding box center [652, 294] width 7 height 14
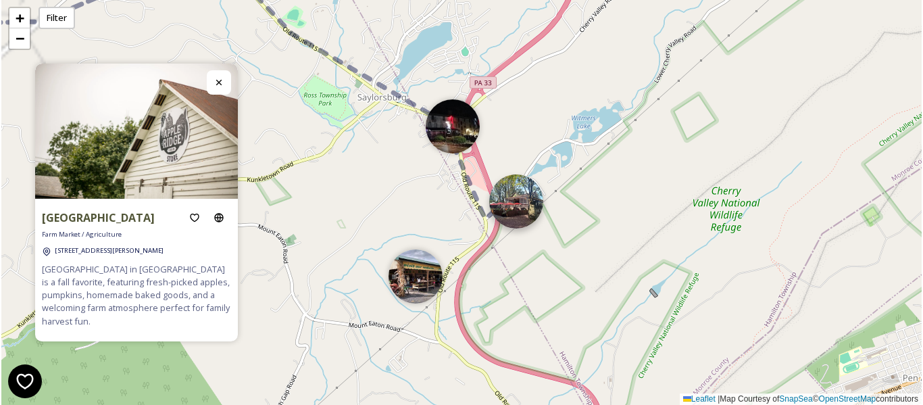
click at [509, 214] on img at bounding box center [516, 201] width 54 height 54
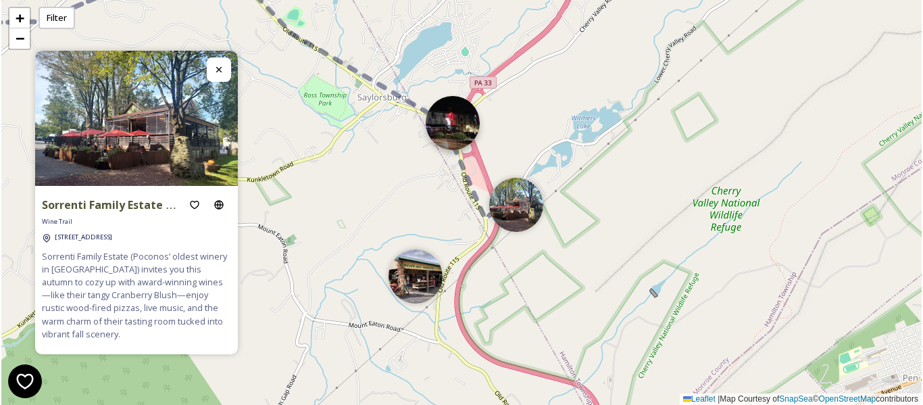
click at [447, 130] on img at bounding box center [453, 123] width 54 height 54
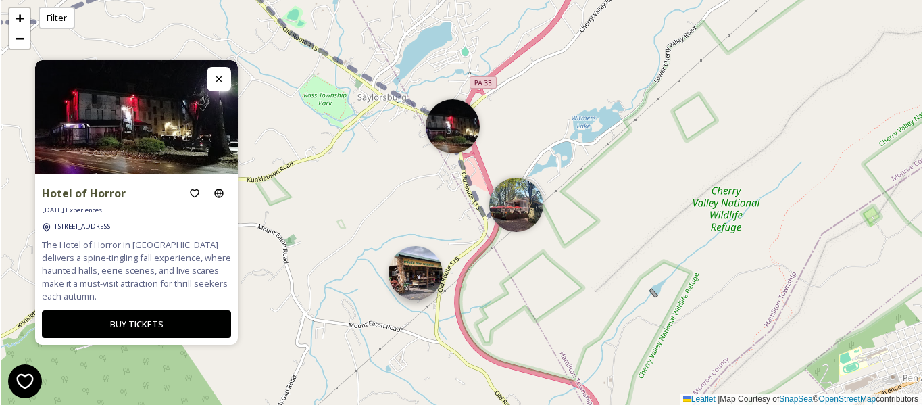
click at [404, 275] on img at bounding box center [416, 273] width 54 height 54
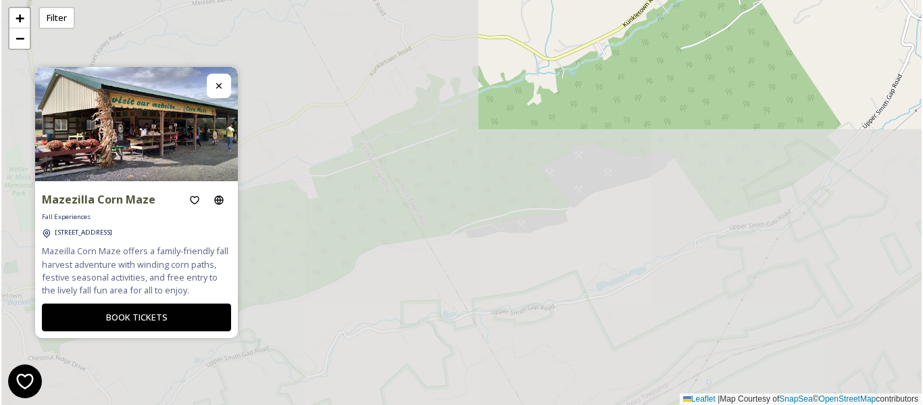
drag, startPoint x: 292, startPoint y: 292, endPoint x: 897, endPoint y: -9, distance: 676.0
click at [897, 0] on html "Mazezilla Corn Maze Fall Experiences 415 Old, State Rte 115, Saylorsburg, PA 18…" at bounding box center [461, 202] width 923 height 405
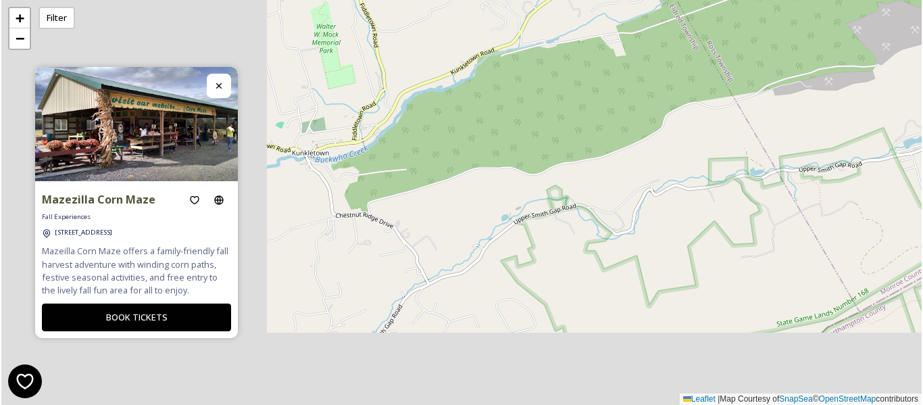
drag, startPoint x: 446, startPoint y: 178, endPoint x: 761, endPoint y: 33, distance: 346.8
click at [761, 33] on div "+ − Leaflet | Map Courtesy of SnapSea © OpenStreetMap contributors" at bounding box center [461, 202] width 920 height 405
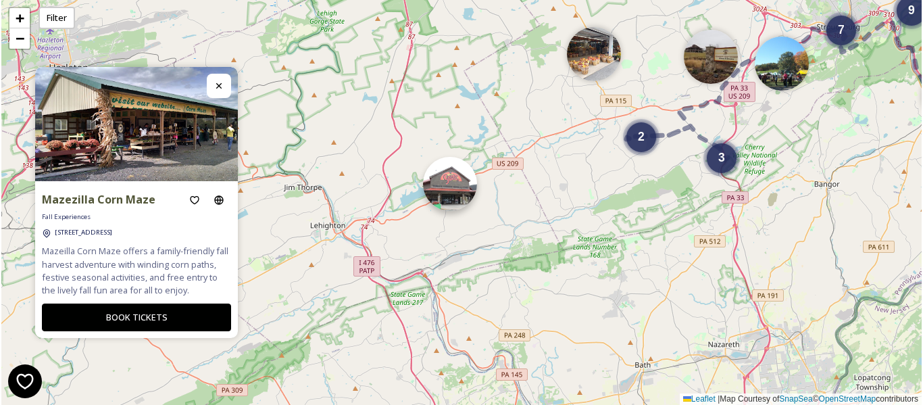
click at [454, 185] on img at bounding box center [450, 184] width 54 height 54
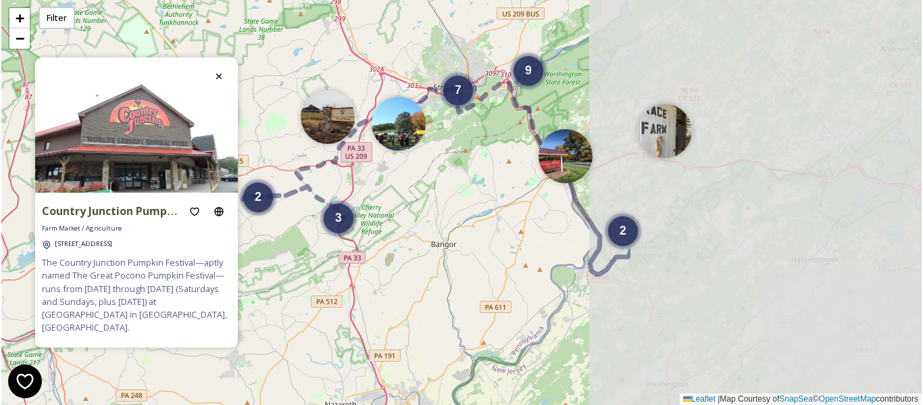
drag, startPoint x: 805, startPoint y: 141, endPoint x: 422, endPoint y: 201, distance: 387.8
click at [422, 201] on div "9 2 3 7 2 + − Leaflet | Map Courtesy of SnapSea © OpenStreetMap contributors" at bounding box center [461, 202] width 920 height 405
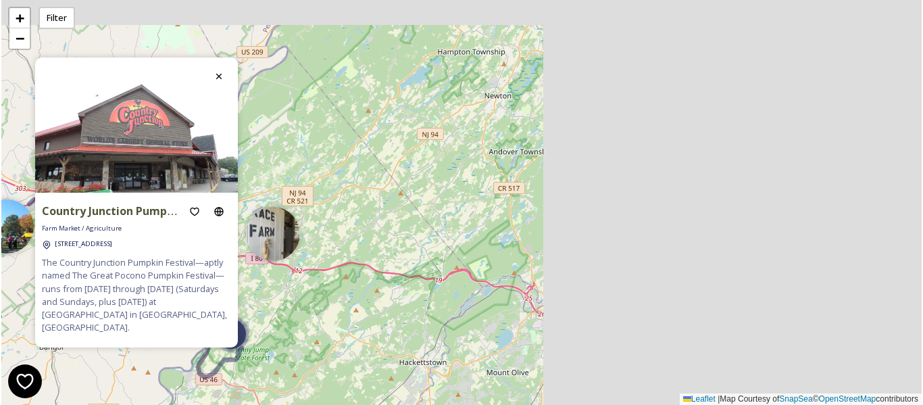
drag, startPoint x: 791, startPoint y: 76, endPoint x: 348, endPoint y: 209, distance: 462.8
click at [348, 209] on div "9 2 3 7 2 + − Leaflet | Map Courtesy of SnapSea © OpenStreetMap contributors" at bounding box center [461, 202] width 920 height 405
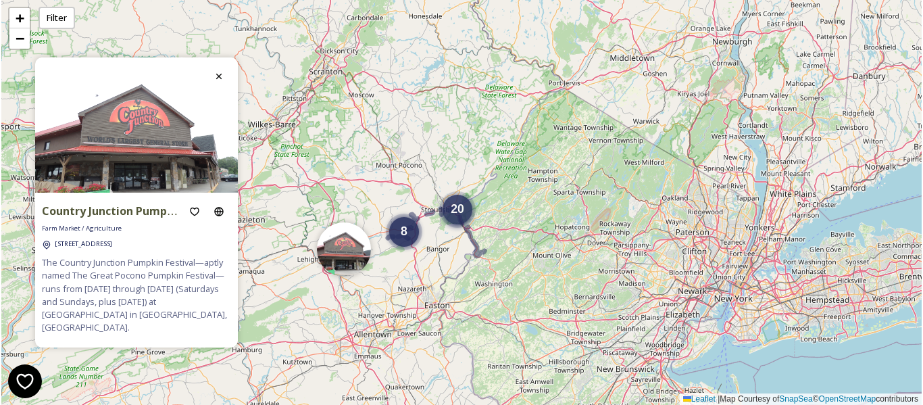
click at [458, 220] on div "20" at bounding box center [458, 210] width 30 height 30
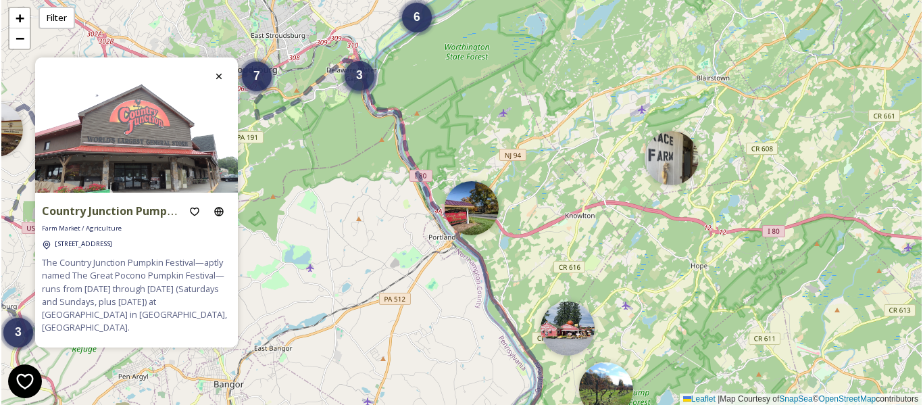
click at [358, 87] on div "3" at bounding box center [360, 76] width 30 height 30
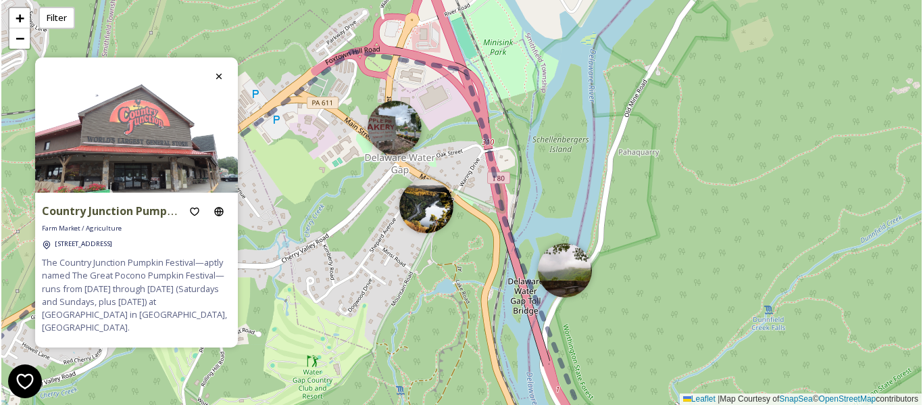
click at [400, 141] on img at bounding box center [395, 128] width 54 height 54
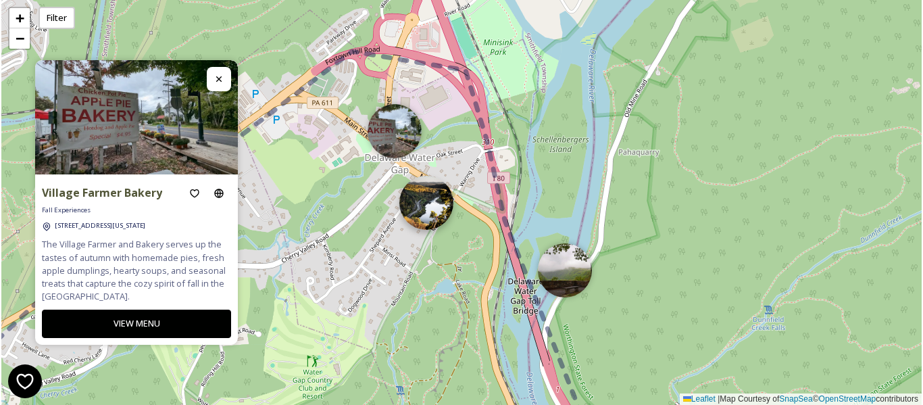
click at [426, 212] on img at bounding box center [426, 203] width 54 height 54
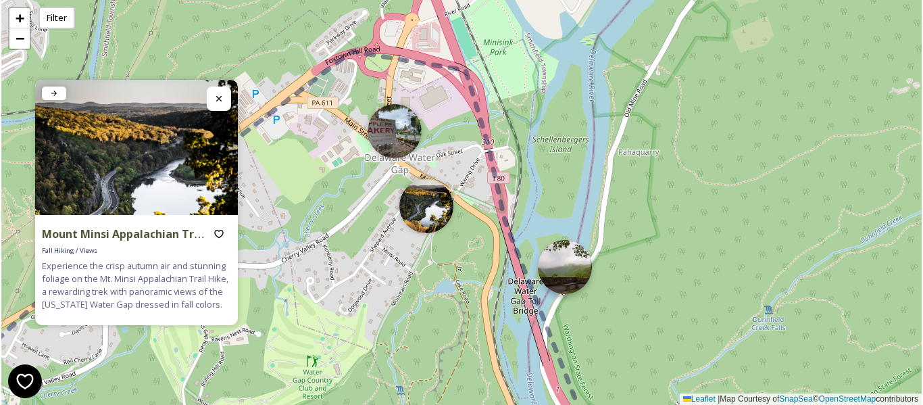
click at [577, 269] on img at bounding box center [565, 267] width 54 height 54
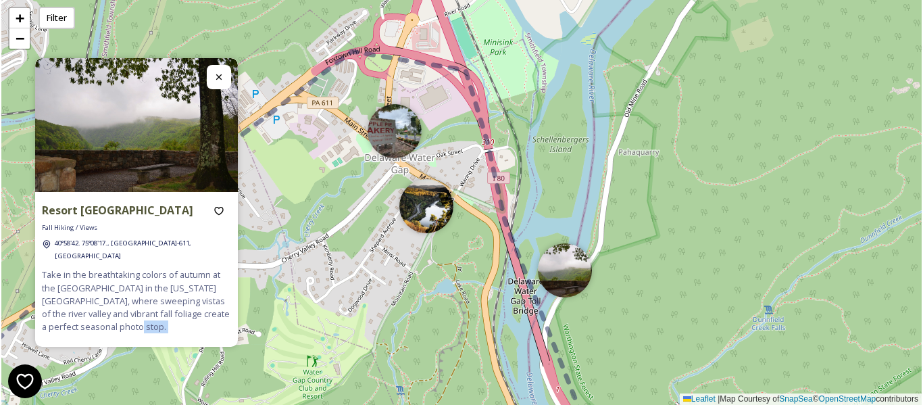
drag, startPoint x: 234, startPoint y: 322, endPoint x: 537, endPoint y: 179, distance: 335.2
click at [537, 179] on div "Resort Point Fall Overlook Fall Hiking / Views 40°58'42. 75°08'17., PA-611, Eas…" at bounding box center [461, 202] width 920 height 405
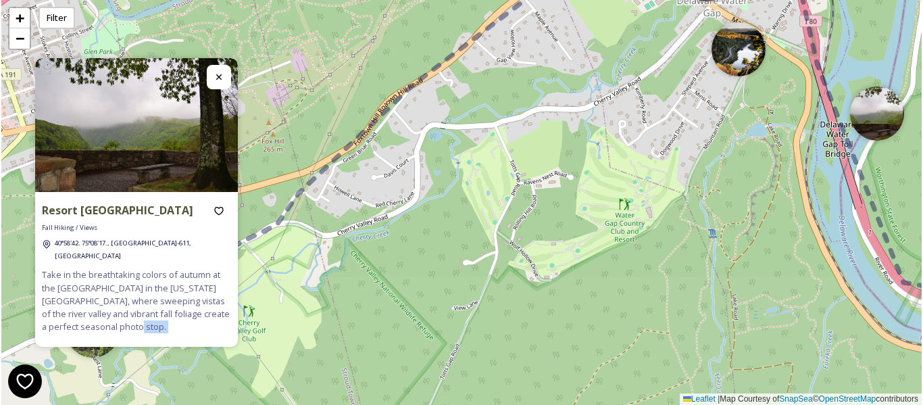
drag, startPoint x: 268, startPoint y: 351, endPoint x: 580, endPoint y: 195, distance: 349.3
click at [580, 195] on div "6 6 + − Leaflet | Map Courtesy of SnapSea © OpenStreetMap contributors" at bounding box center [461, 202] width 920 height 405
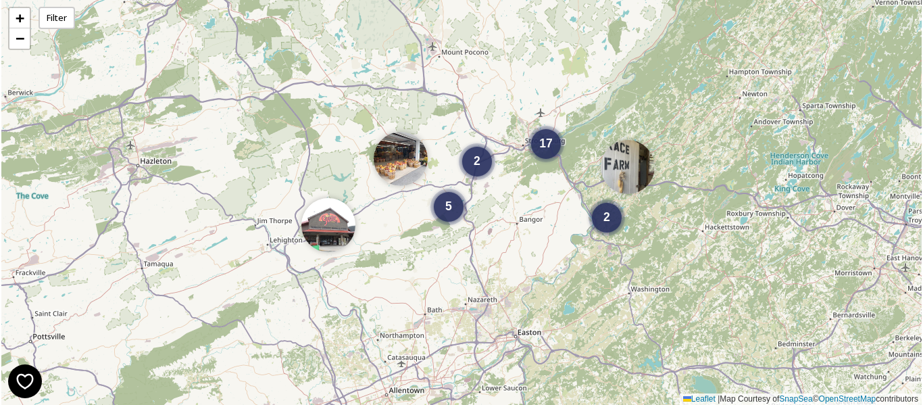
drag, startPoint x: 387, startPoint y: 301, endPoint x: 490, endPoint y: 230, distance: 124.8
click at [490, 230] on div "5 17 2 2 + − Leaflet | Map Courtesy of SnapSea © OpenStreetMap contributors" at bounding box center [461, 202] width 920 height 405
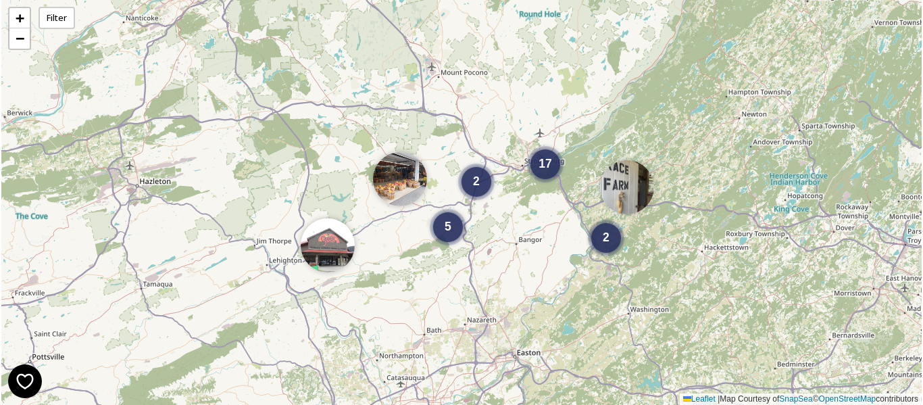
drag, startPoint x: 466, startPoint y: 266, endPoint x: 568, endPoint y: 216, distance: 113.9
click at [568, 216] on div "5 17 2 2 + − Leaflet | Map Courtesy of SnapSea © OpenStreetMap contributors" at bounding box center [461, 202] width 920 height 405
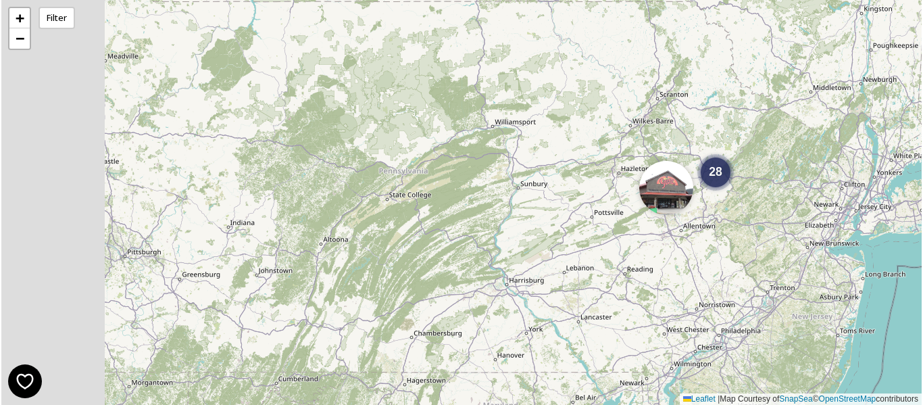
drag, startPoint x: 329, startPoint y: 284, endPoint x: 615, endPoint y: 243, distance: 288.9
click at [615, 243] on div "28 + − Leaflet | Map Courtesy of SnapSea © OpenStreetMap contributors" at bounding box center [461, 202] width 920 height 405
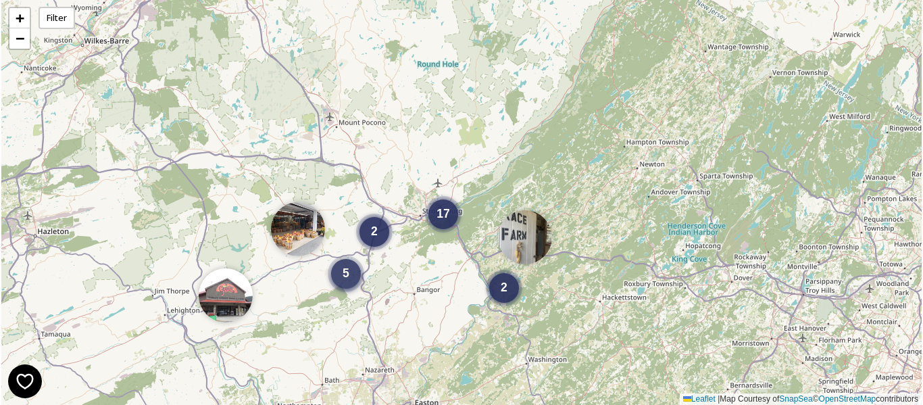
click at [343, 270] on span "5" at bounding box center [346, 273] width 7 height 14
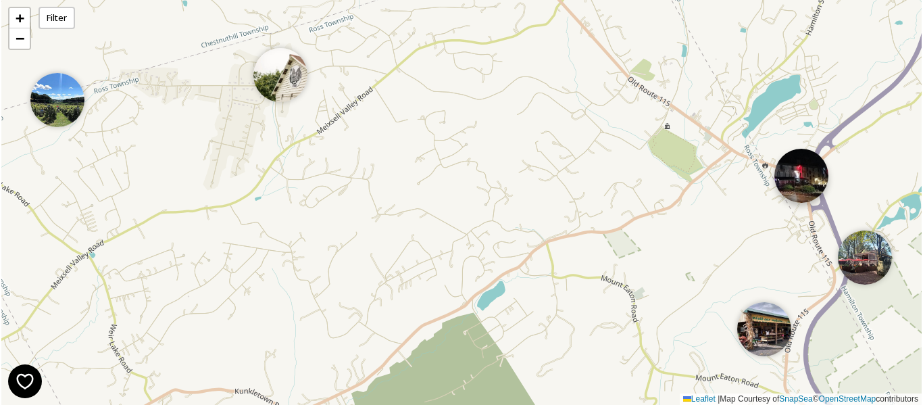
click at [797, 184] on img at bounding box center [801, 176] width 54 height 54
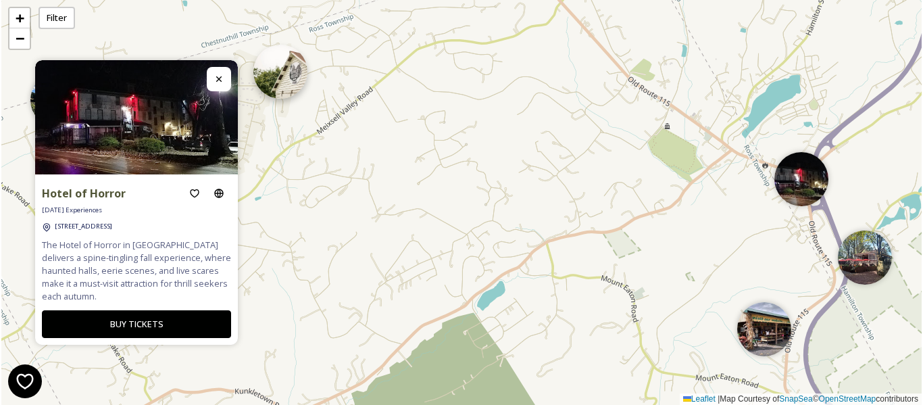
click at [286, 76] on img at bounding box center [280, 72] width 54 height 54
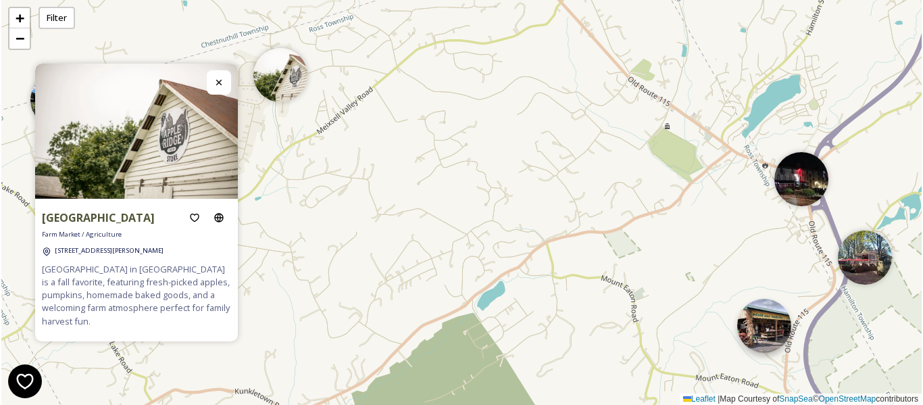
click at [771, 328] on img at bounding box center [764, 326] width 54 height 54
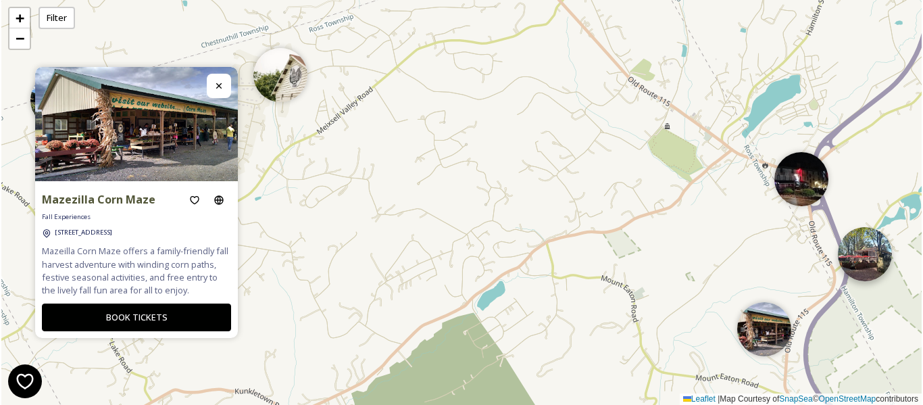
click at [870, 254] on img at bounding box center [865, 254] width 54 height 54
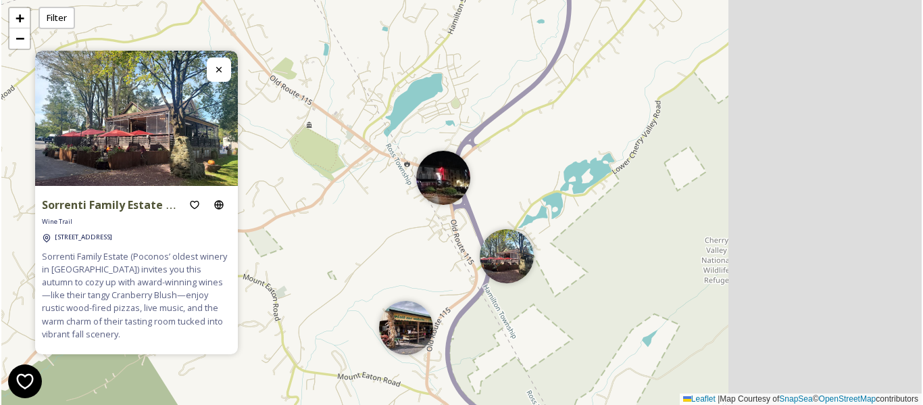
drag, startPoint x: 824, startPoint y: 224, endPoint x: 466, endPoint y: 223, distance: 358.1
click at [466, 223] on div "+ − Leaflet | Map Courtesy of SnapSea © OpenStreetMap contributors" at bounding box center [461, 202] width 920 height 405
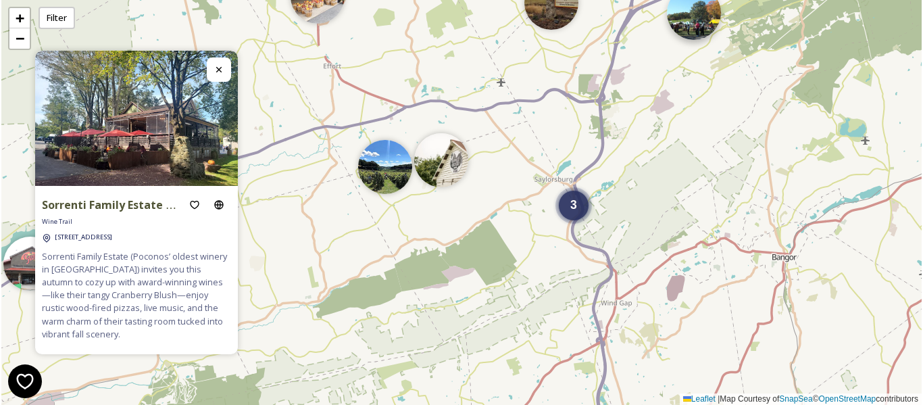
click at [689, 12] on img at bounding box center [694, 13] width 54 height 54
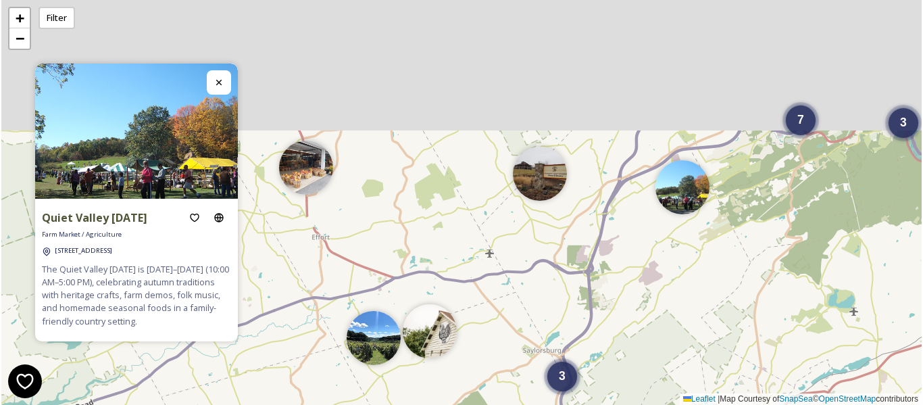
drag, startPoint x: 635, startPoint y: 95, endPoint x: 623, endPoint y: 274, distance: 178.8
click at [623, 274] on div "6 3 3 7 + − Leaflet | Map Courtesy of SnapSea © OpenStreetMap contributors" at bounding box center [461, 202] width 920 height 405
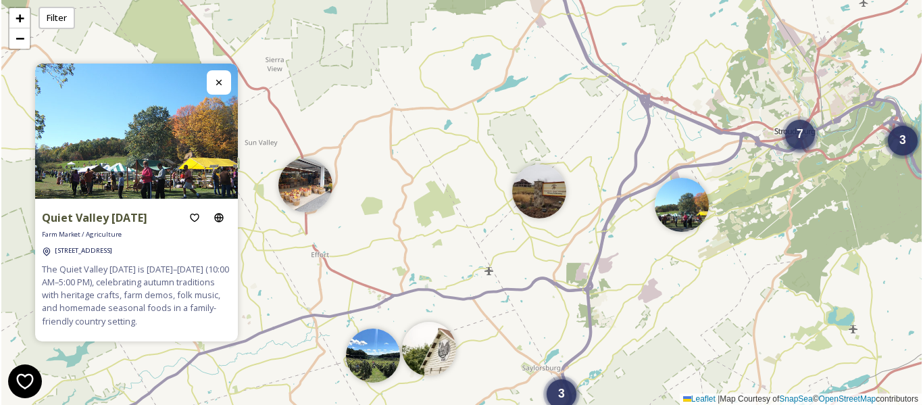
click at [807, 126] on div "7" at bounding box center [800, 135] width 30 height 30
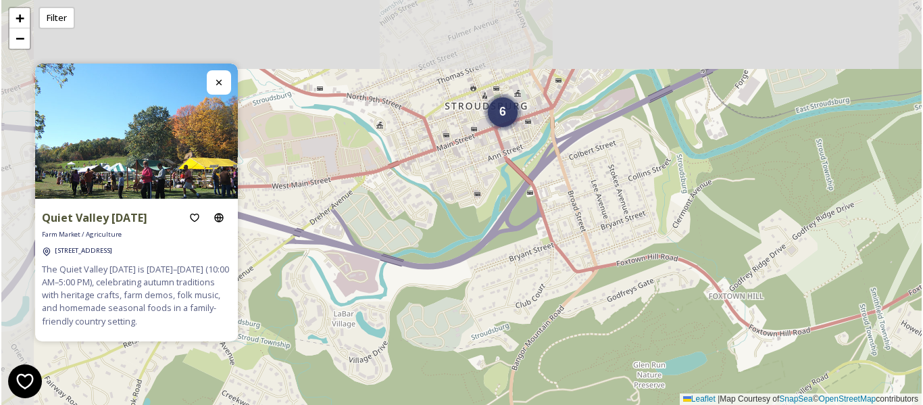
drag, startPoint x: 539, startPoint y: 285, endPoint x: 650, endPoint y: 364, distance: 136.3
click at [650, 364] on div "6 6 + − Leaflet | Map Courtesy of SnapSea © OpenStreetMap contributors" at bounding box center [461, 202] width 920 height 405
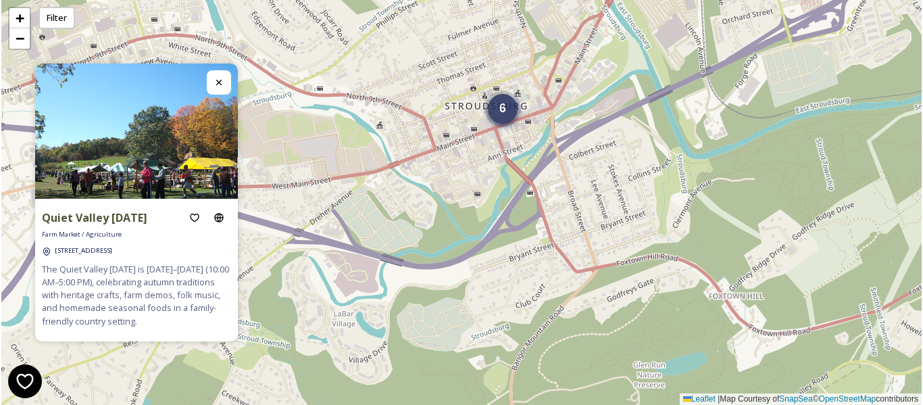
click at [505, 113] on span "6" at bounding box center [502, 108] width 7 height 14
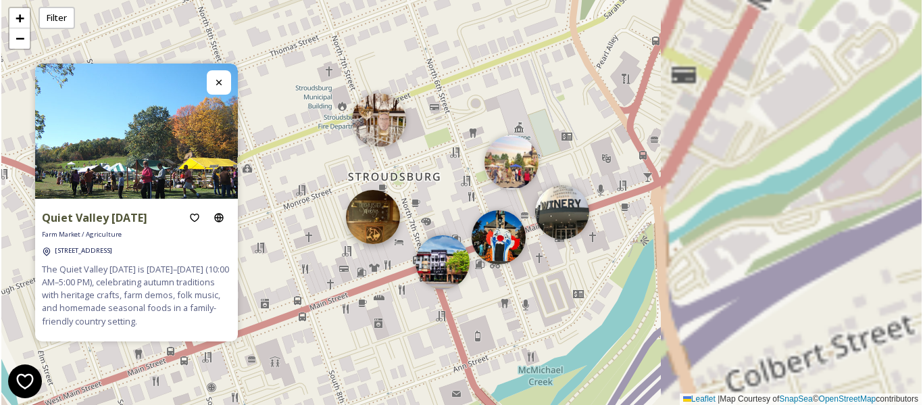
click at [377, 217] on img at bounding box center [373, 217] width 54 height 54
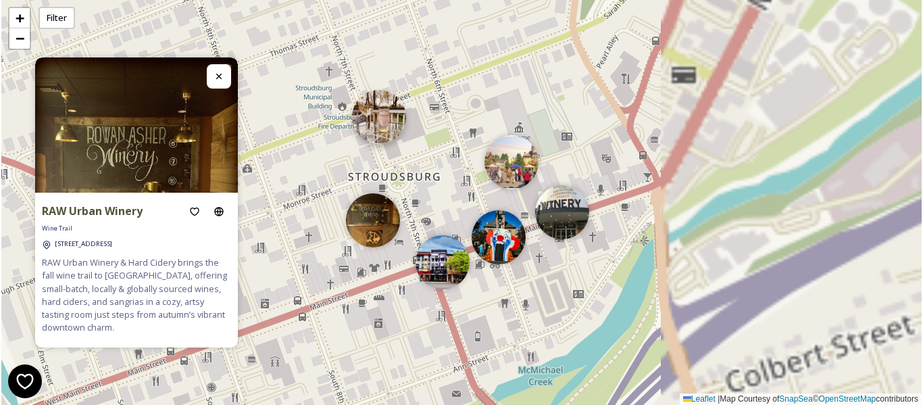
click at [374, 120] on img at bounding box center [379, 117] width 54 height 54
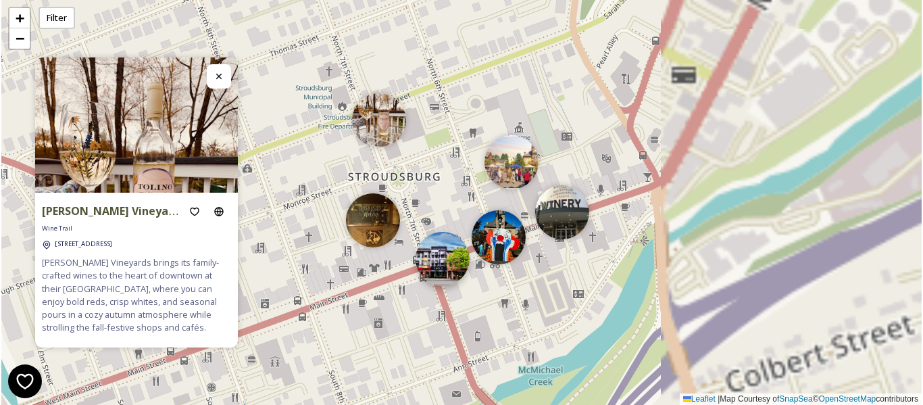
click at [447, 269] on img at bounding box center [443, 259] width 54 height 54
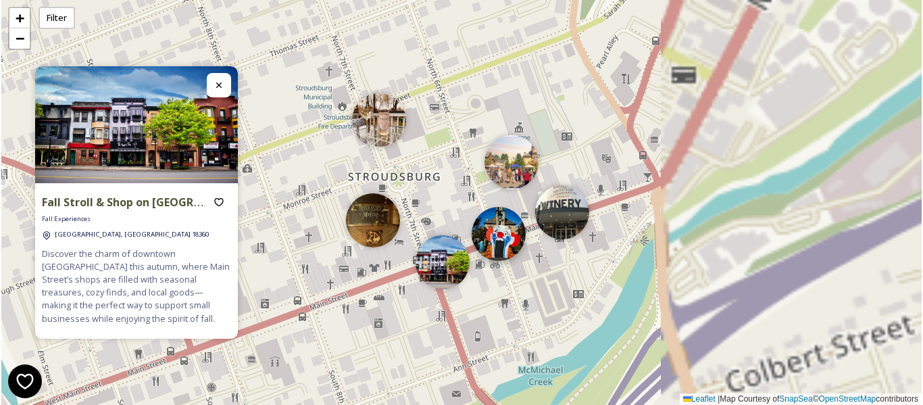
click at [505, 235] on img at bounding box center [499, 234] width 54 height 54
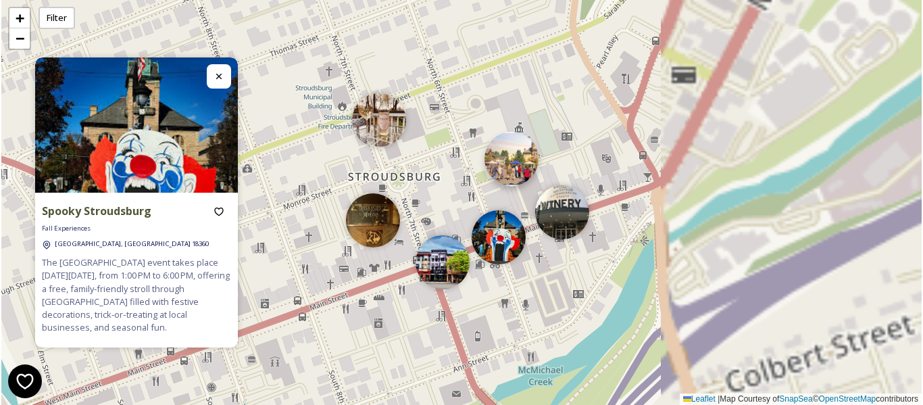
click at [512, 161] on img at bounding box center [511, 159] width 54 height 54
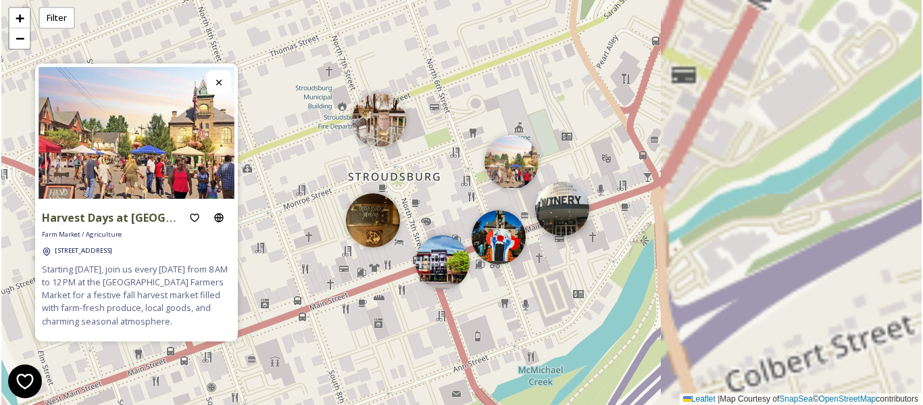
click at [562, 219] on img at bounding box center [562, 209] width 54 height 54
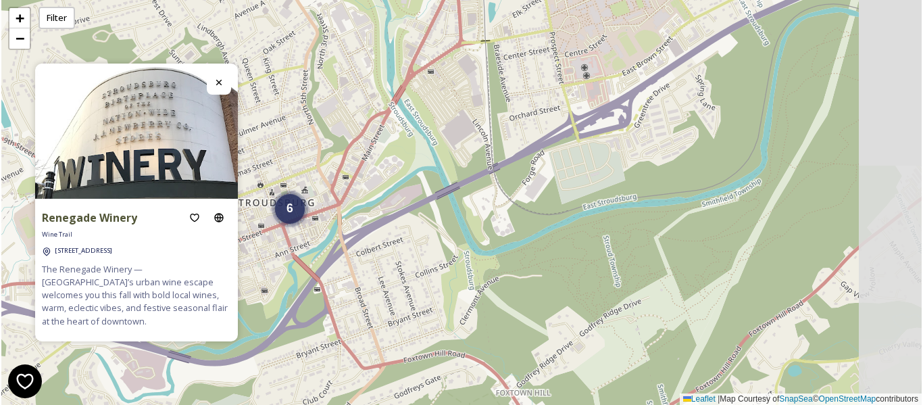
drag, startPoint x: 812, startPoint y: 241, endPoint x: 429, endPoint y: 242, distance: 382.5
click at [429, 242] on div "6 + − Leaflet | Map Courtesy of SnapSea © OpenStreetMap contributors" at bounding box center [461, 202] width 920 height 405
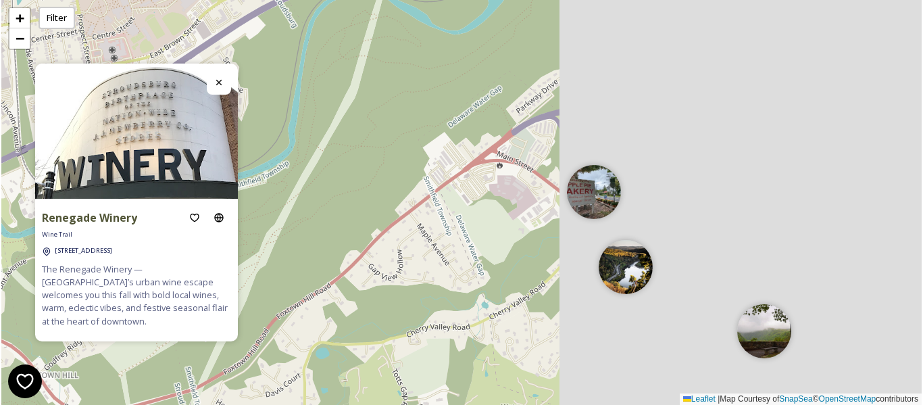
drag, startPoint x: 722, startPoint y: 183, endPoint x: 262, endPoint y: 126, distance: 464.4
click at [262, 126] on div "6 6 + − Leaflet | Map Courtesy of SnapSea © OpenStreetMap contributors" at bounding box center [461, 202] width 920 height 405
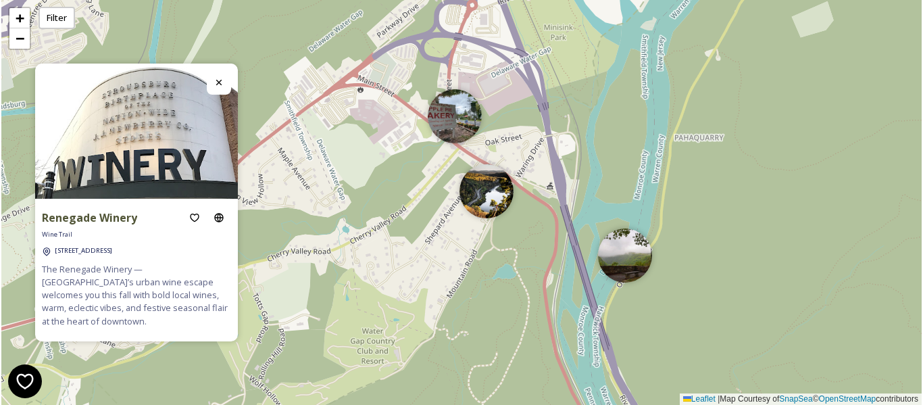
drag, startPoint x: 581, startPoint y: 168, endPoint x: 526, endPoint y: 160, distance: 56.0
click at [526, 160] on div "6 6 + − Leaflet | Map Courtesy of SnapSea © OpenStreetMap contributors" at bounding box center [461, 202] width 920 height 405
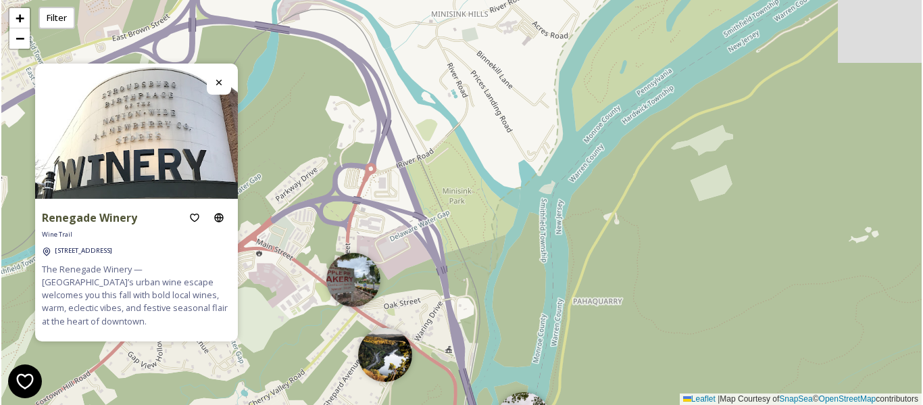
drag, startPoint x: 558, startPoint y: 80, endPoint x: 484, endPoint y: 259, distance: 194.2
click at [484, 259] on div "6 6 + − Leaflet | Map Courtesy of SnapSea © OpenStreetMap contributors" at bounding box center [461, 202] width 920 height 405
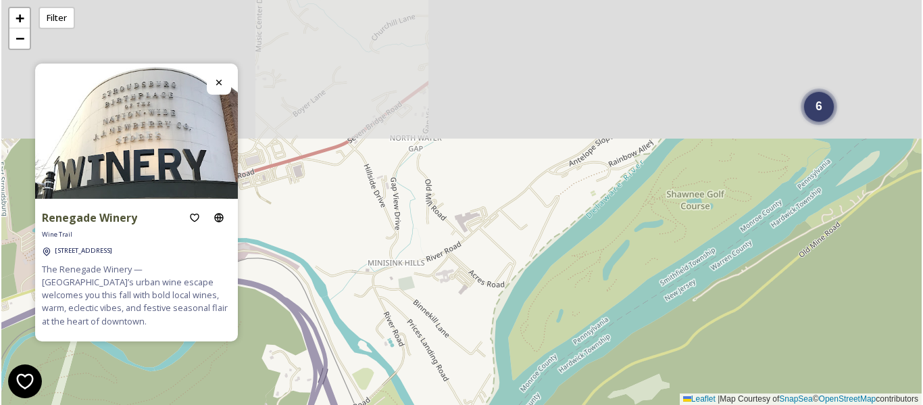
drag, startPoint x: 549, startPoint y: 123, endPoint x: 489, endPoint y: 360, distance: 244.5
click at [489, 360] on div "6 6 + − Leaflet | Map Courtesy of SnapSea © OpenStreetMap contributors" at bounding box center [461, 202] width 920 height 405
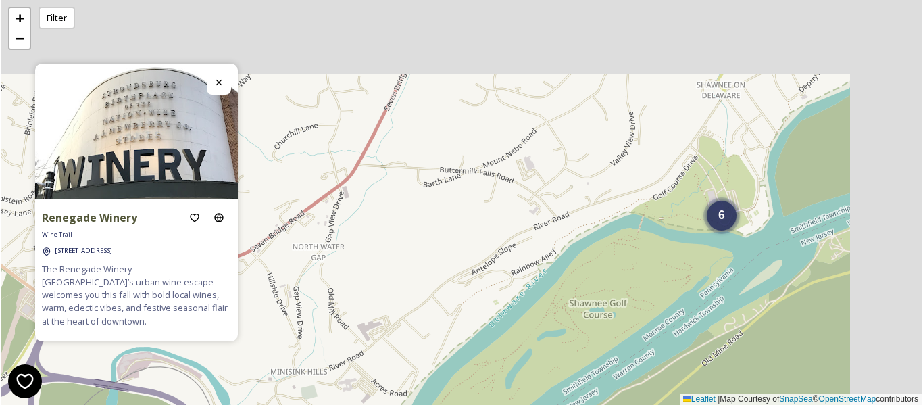
drag, startPoint x: 732, startPoint y: 128, endPoint x: 635, endPoint y: 237, distance: 146.0
click at [635, 237] on div "6 6 + − Leaflet | Map Courtesy of SnapSea © OpenStreetMap contributors" at bounding box center [461, 202] width 920 height 405
click at [727, 220] on div "6" at bounding box center [722, 212] width 30 height 30
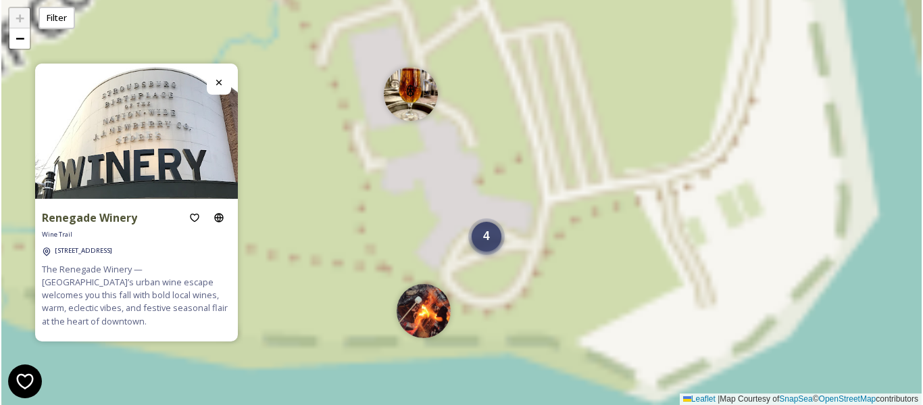
click at [491, 248] on div "4" at bounding box center [487, 237] width 30 height 30
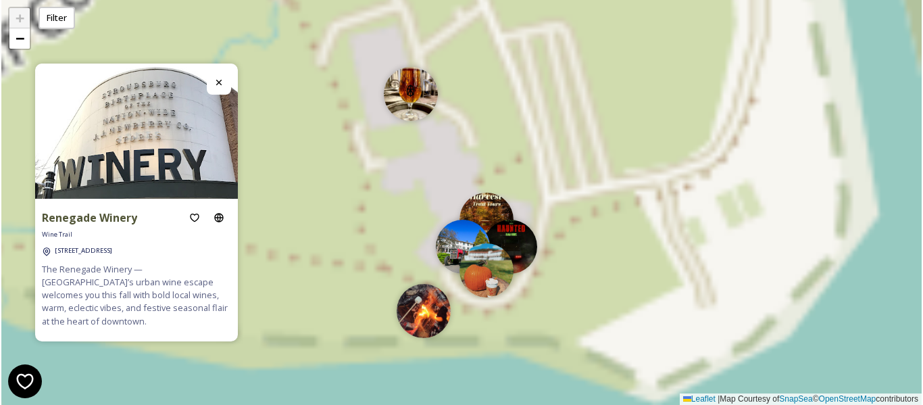
click at [487, 209] on img at bounding box center [486, 220] width 54 height 54
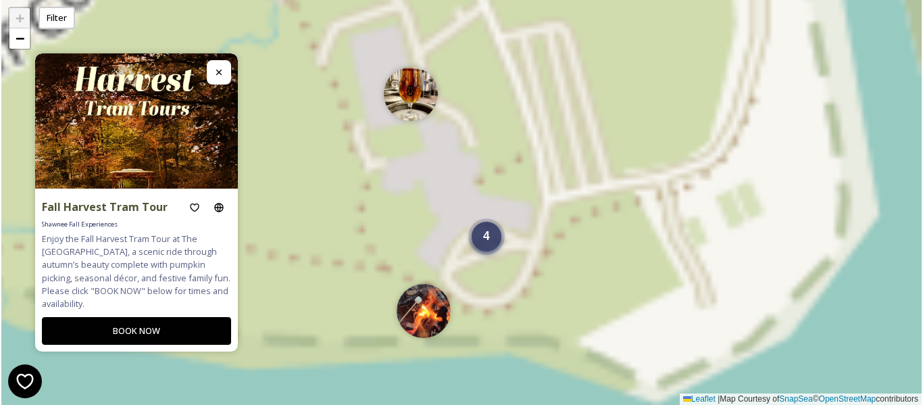
click at [487, 230] on span "4" at bounding box center [486, 236] width 7 height 14
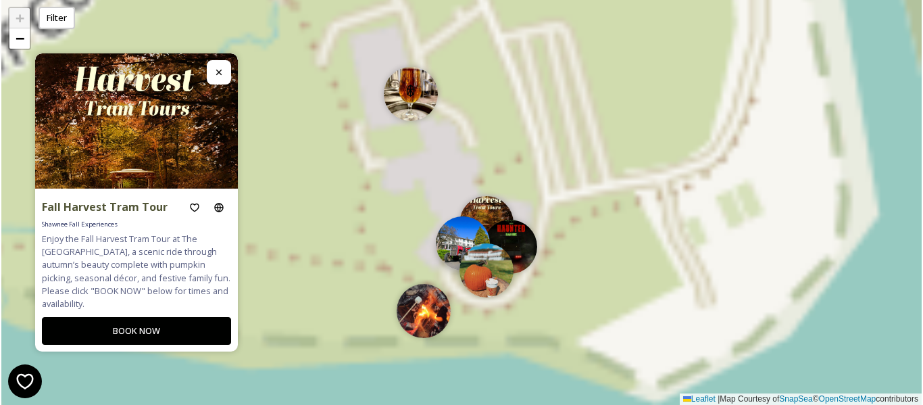
click at [461, 247] on img at bounding box center [463, 243] width 54 height 54
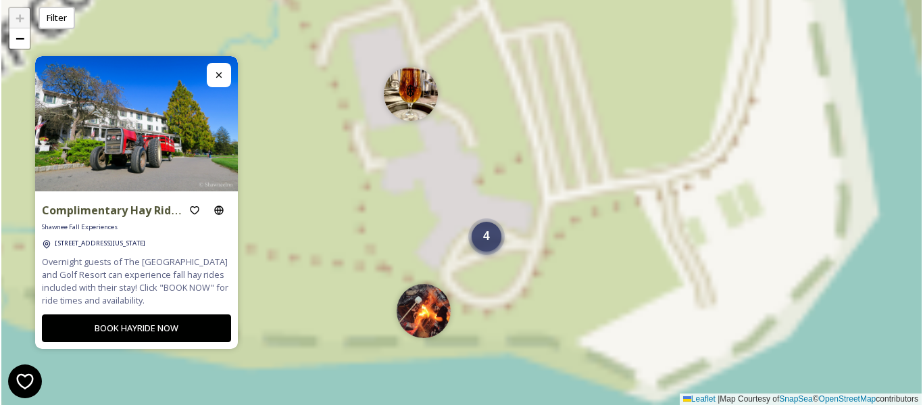
click at [489, 241] on span "4" at bounding box center [486, 236] width 7 height 14
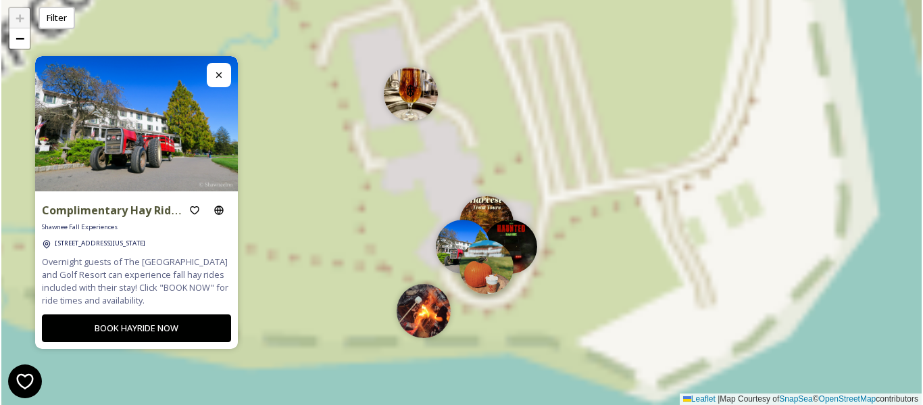
click at [484, 285] on img at bounding box center [486, 267] width 54 height 54
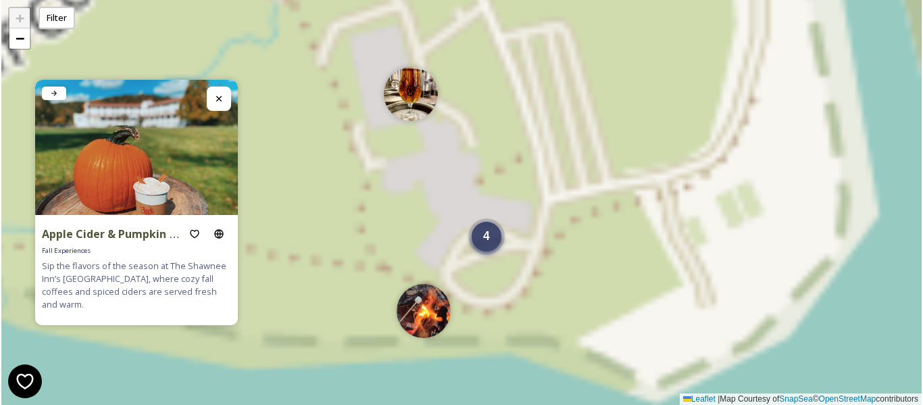
click at [493, 242] on div "4" at bounding box center [487, 237] width 30 height 30
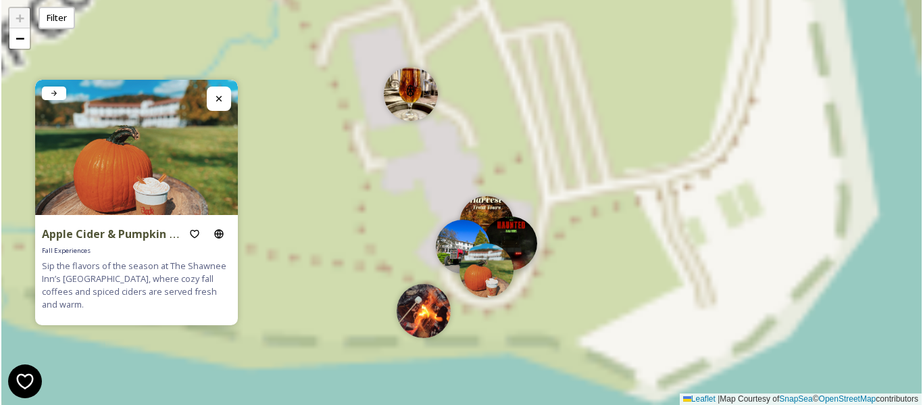
click at [524, 238] on img at bounding box center [510, 243] width 54 height 54
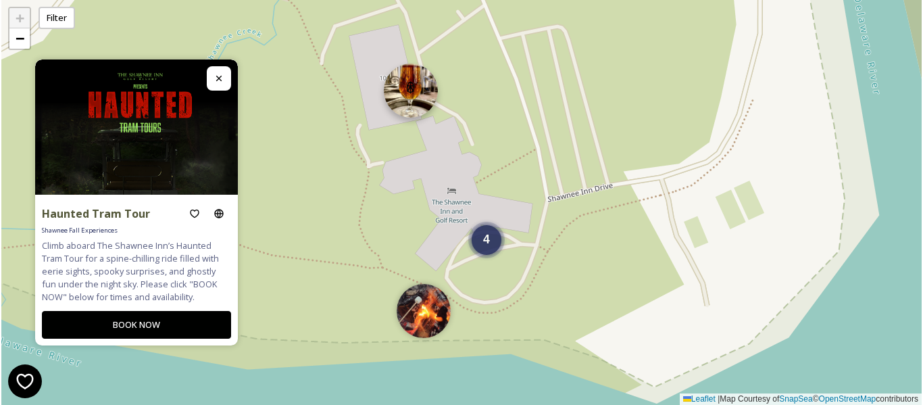
click at [414, 95] on img at bounding box center [411, 91] width 54 height 54
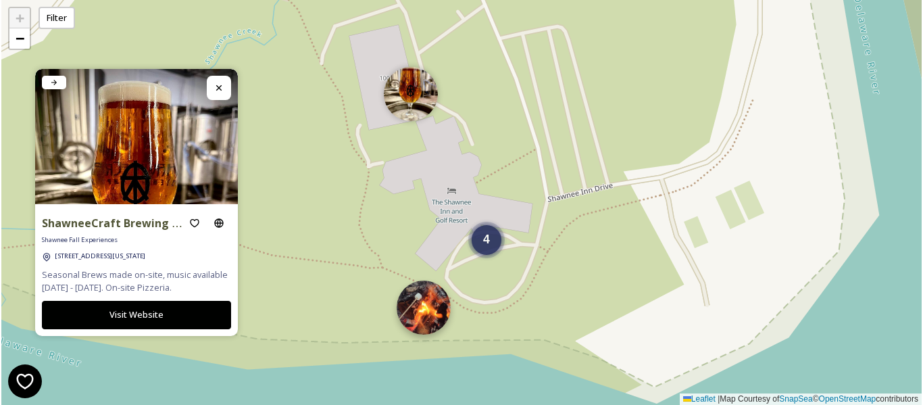
click at [436, 323] on img at bounding box center [424, 307] width 54 height 54
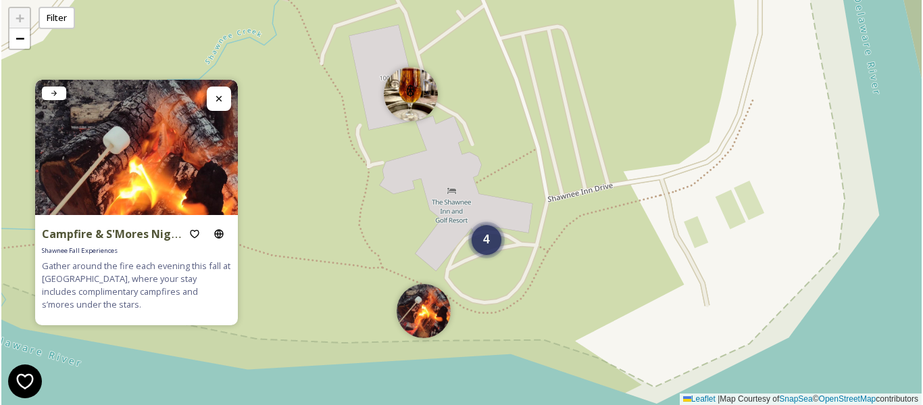
click at [649, 148] on div "4 + − Leaflet | Map Courtesy of SnapSea © OpenStreetMap contributors" at bounding box center [461, 202] width 920 height 405
